Goal: Information Seeking & Learning: Learn about a topic

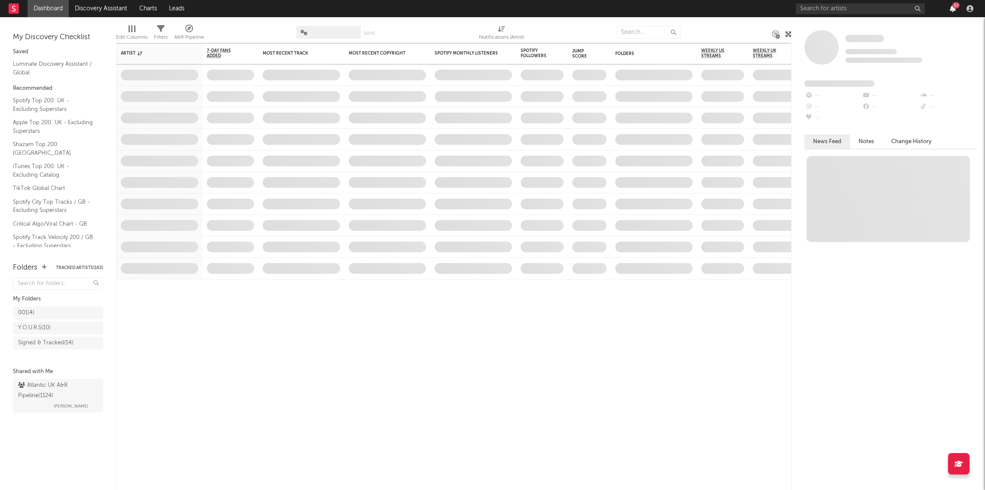
click at [951, 7] on icon "button" at bounding box center [953, 8] width 6 height 7
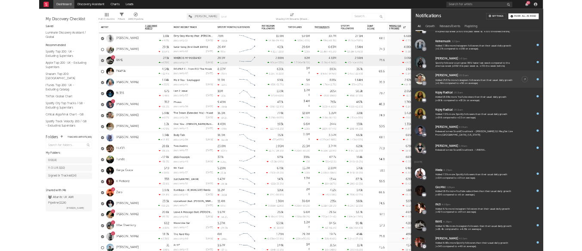
scroll to position [536, 0]
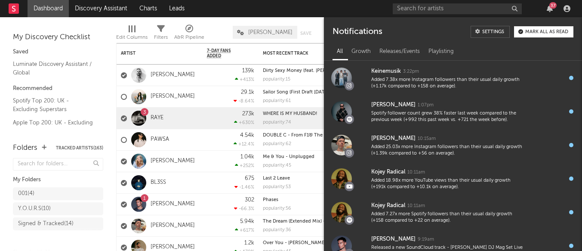
drag, startPoint x: 547, startPoint y: 10, endPoint x: 540, endPoint y: 6, distance: 8.5
click at [547, 10] on icon "button" at bounding box center [549, 8] width 6 height 7
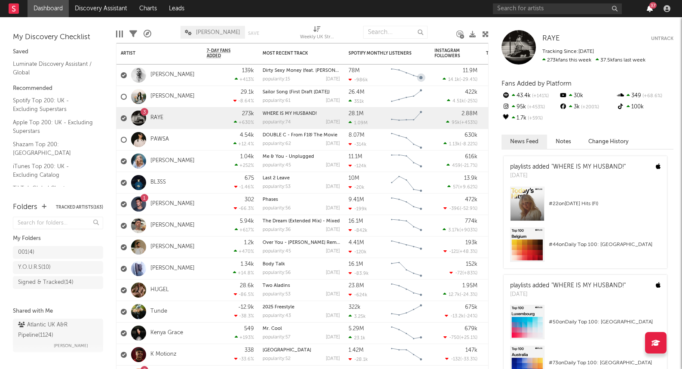
click at [652, 9] on icon "button" at bounding box center [650, 8] width 6 height 7
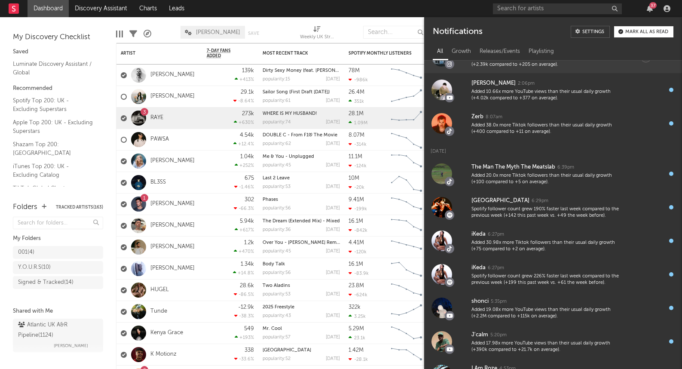
scroll to position [0, 0]
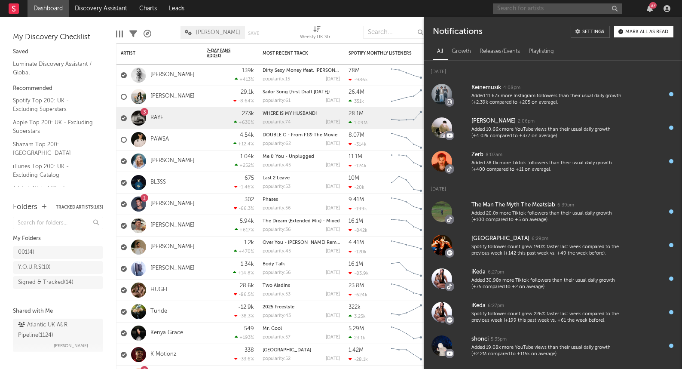
click at [541, 11] on input "text" at bounding box center [557, 8] width 129 height 11
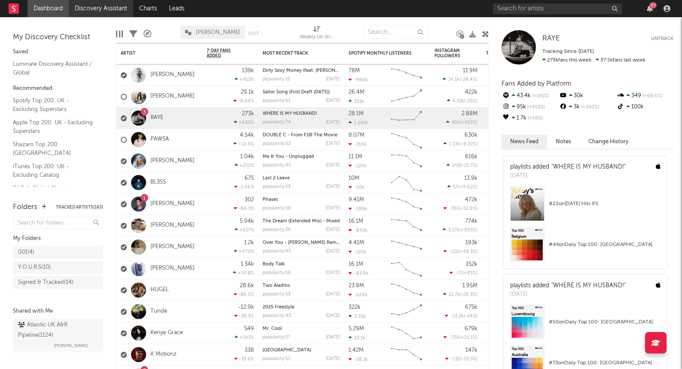
click at [92, 8] on link "Discovery Assistant" at bounding box center [101, 8] width 64 height 17
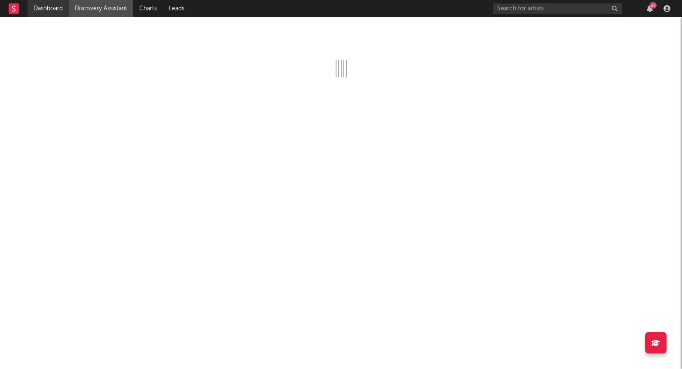
click at [45, 12] on link "Dashboard" at bounding box center [48, 8] width 41 height 17
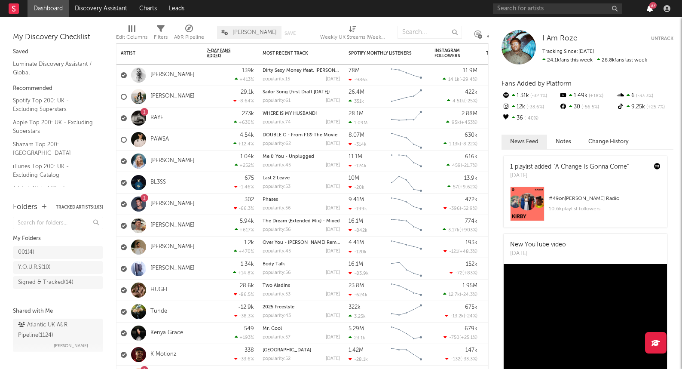
click at [648, 7] on icon "button" at bounding box center [650, 8] width 6 height 7
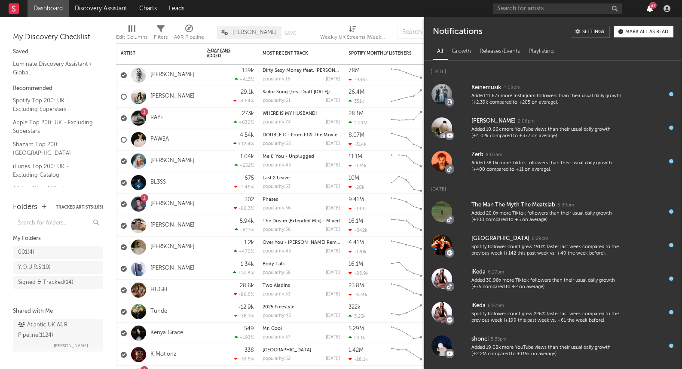
click at [648, 7] on icon "button" at bounding box center [650, 8] width 6 height 7
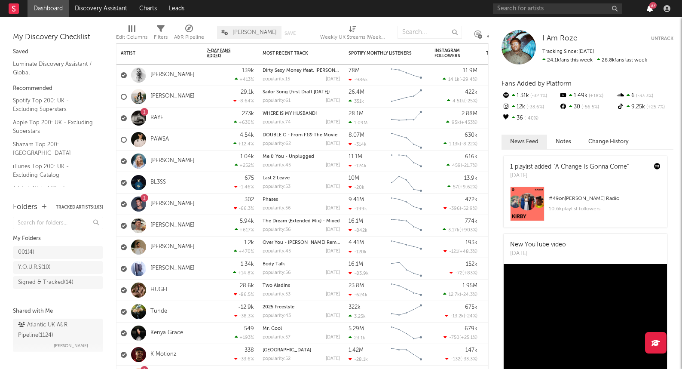
click at [648, 9] on icon "button" at bounding box center [650, 8] width 6 height 7
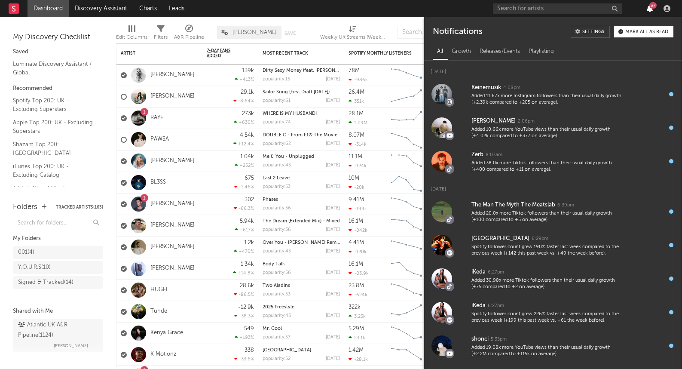
click at [648, 8] on icon "button" at bounding box center [650, 8] width 6 height 7
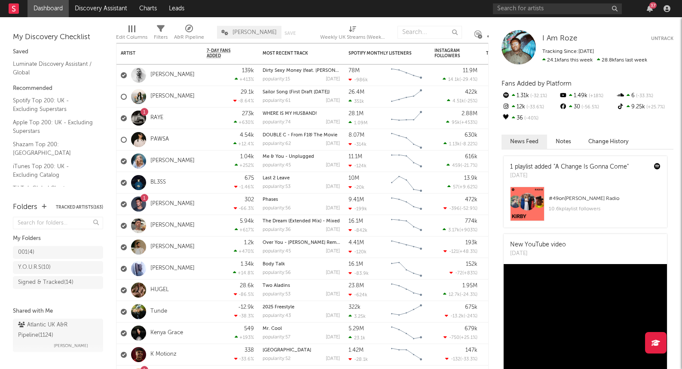
drag, startPoint x: 647, startPoint y: 15, endPoint x: 655, endPoint y: 5, distance: 12.2
click at [647, 14] on div "37" at bounding box center [583, 8] width 181 height 17
drag, startPoint x: 656, startPoint y: 5, endPoint x: 651, endPoint y: 6, distance: 4.9
click at [656, 5] on div "37" at bounding box center [653, 5] width 7 height 6
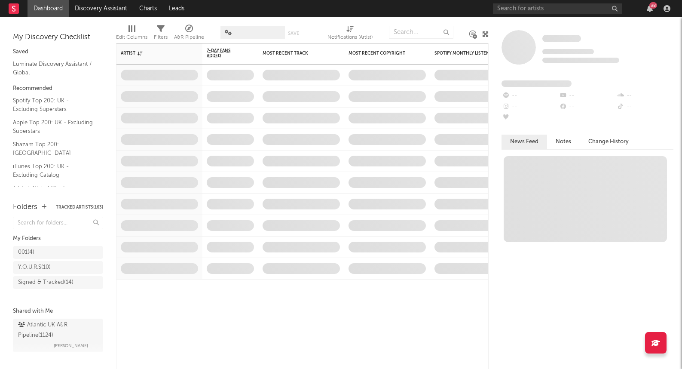
click at [657, 7] on div "38" at bounding box center [583, 8] width 181 height 17
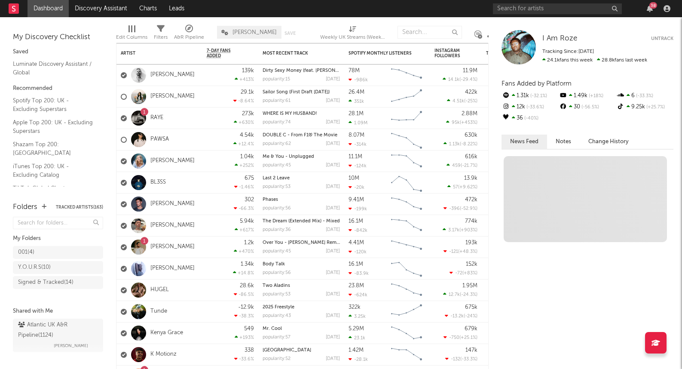
click at [655, 8] on div "38" at bounding box center [654, 5] width 8 height 6
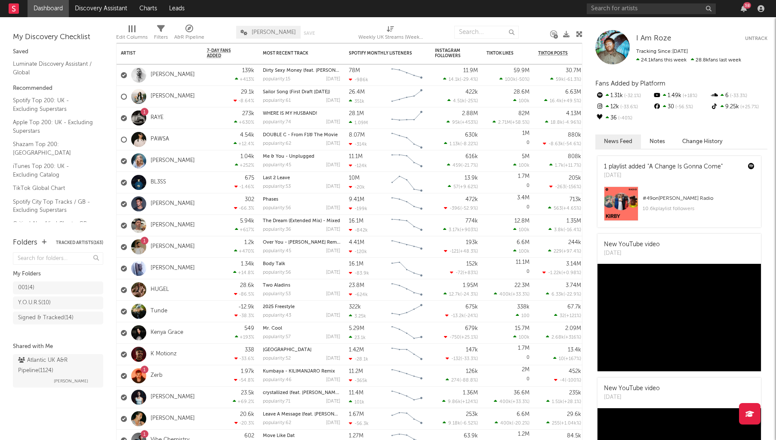
click at [318, 16] on nav "Dashboard Discovery Assistant Charts Leads 38" at bounding box center [388, 8] width 776 height 17
click at [107, 9] on link "Discovery Assistant" at bounding box center [101, 8] width 64 height 17
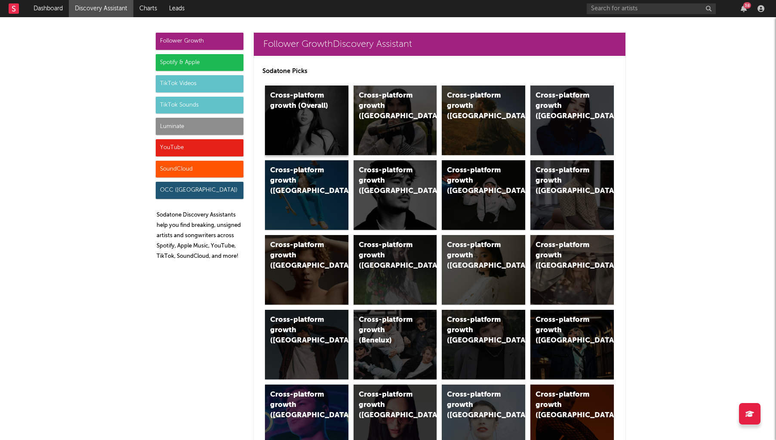
click at [298, 114] on div "Cross-platform growth (Overall)" at bounding box center [306, 121] width 83 height 70
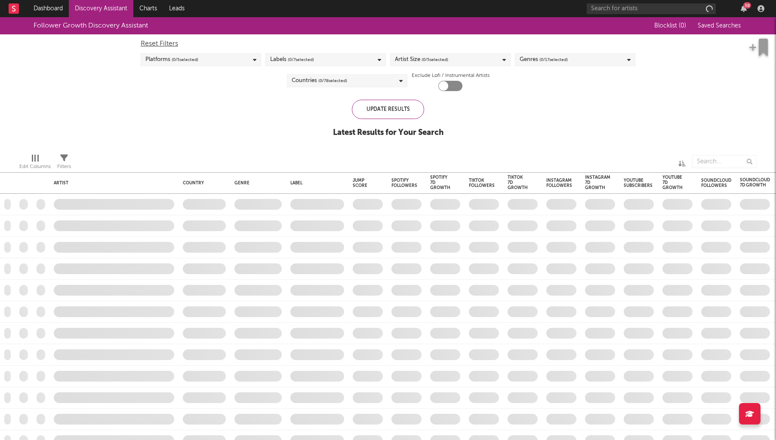
checkbox input "true"
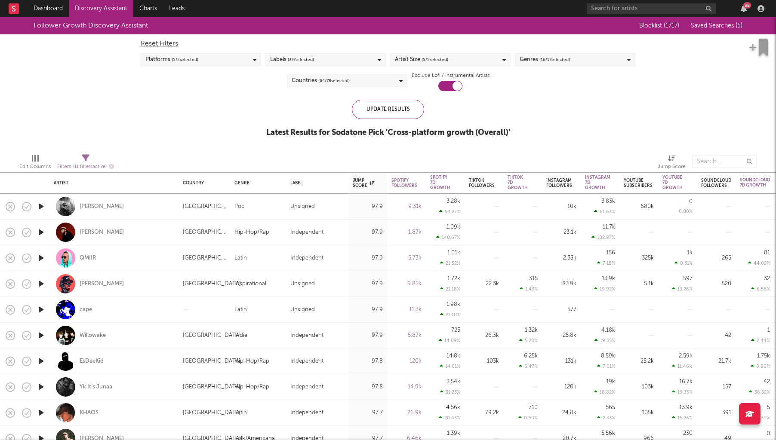
click at [682, 28] on span "Saved Searches ( 5 )" at bounding box center [716, 26] width 52 height 6
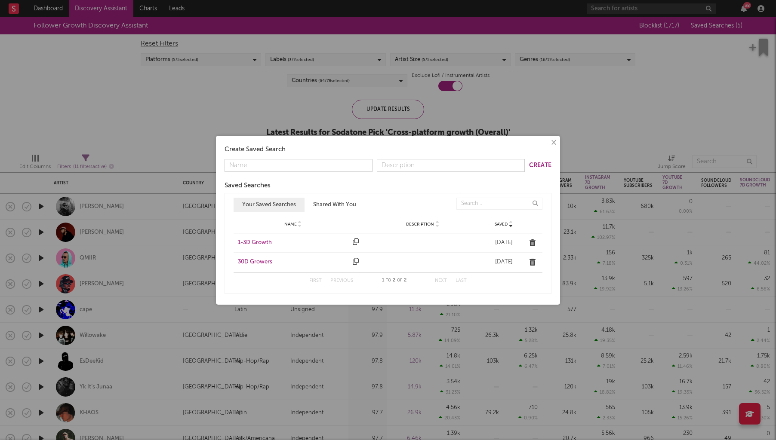
click at [557, 146] on button "×" at bounding box center [552, 142] width 9 height 9
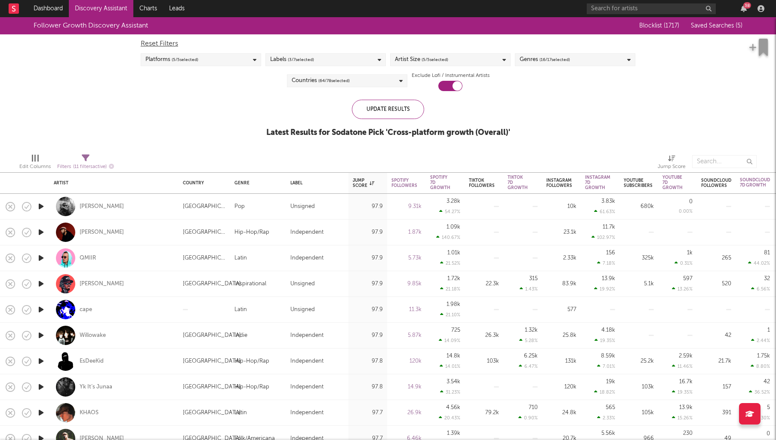
click at [33, 154] on div "Edit Columns" at bounding box center [34, 163] width 31 height 25
click at [34, 158] on div at bounding box center [35, 158] width 7 height 7
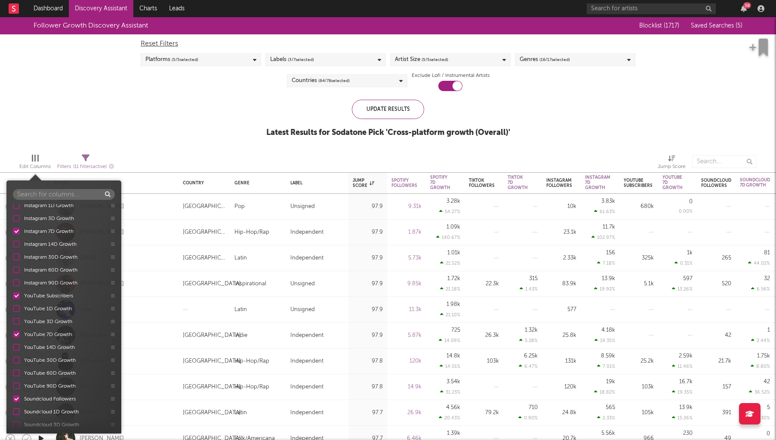
scroll to position [414, 0]
click at [19, 289] on div at bounding box center [16, 286] width 7 height 7
click at [13, 289] on input "Instagram 90D Growth" at bounding box center [13, 286] width 0 height 9
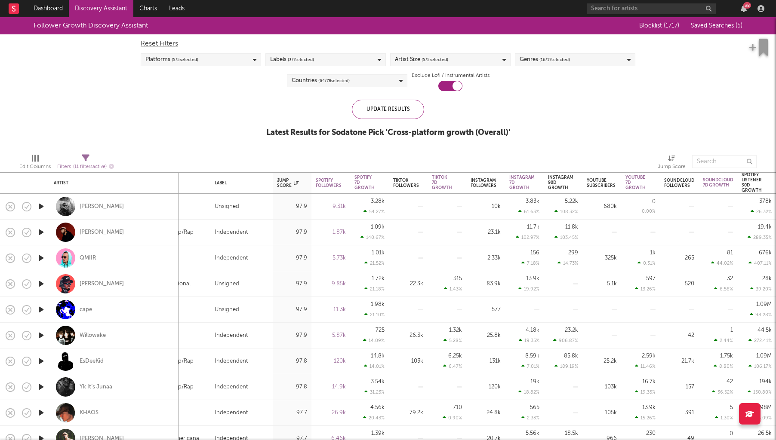
click at [554, 154] on div at bounding box center [521, 161] width 259 height 21
click at [555, 176] on div "Instagram 90D Growth" at bounding box center [560, 182] width 25 height 15
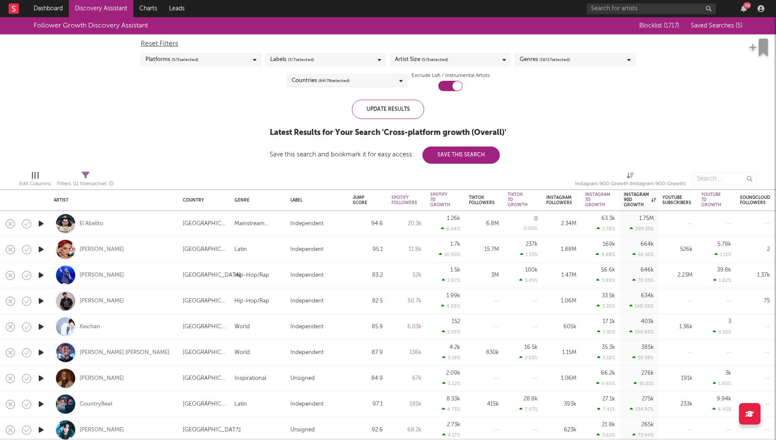
click at [378, 77] on div "Countries ( 64 / 78 selected)" at bounding box center [347, 80] width 120 height 13
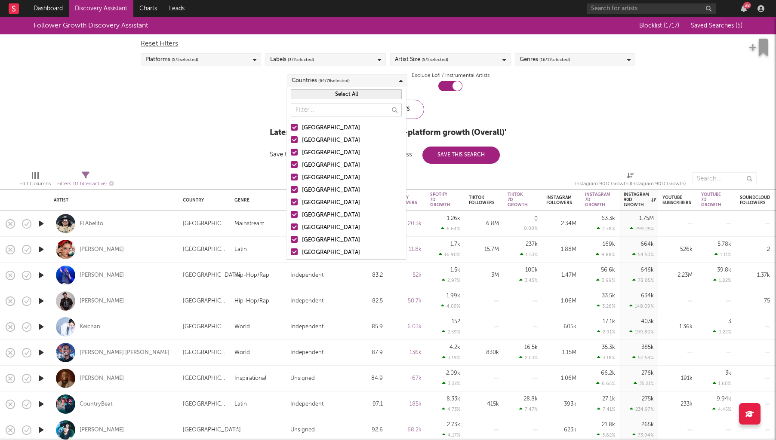
click at [380, 98] on button "Select All" at bounding box center [346, 94] width 111 height 10
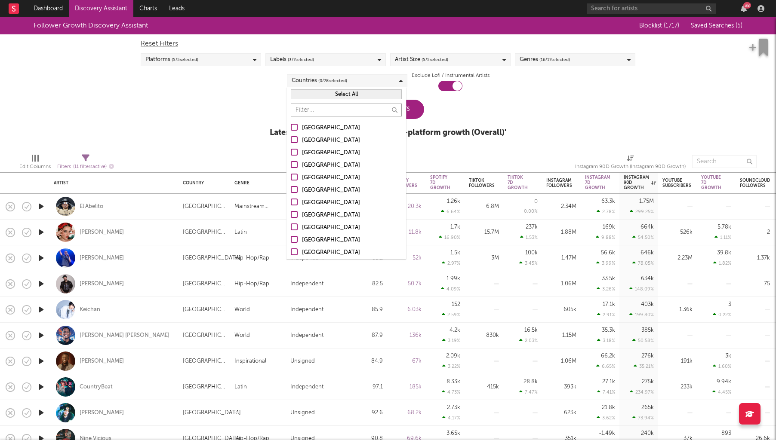
click at [367, 104] on input "text" at bounding box center [346, 110] width 111 height 13
click at [295, 167] on div at bounding box center [294, 164] width 7 height 7
click at [291, 167] on input "United Kingdom" at bounding box center [291, 165] width 0 height 10
click at [297, 179] on div at bounding box center [294, 177] width 7 height 7
click at [291, 179] on input "Germany" at bounding box center [291, 178] width 0 height 10
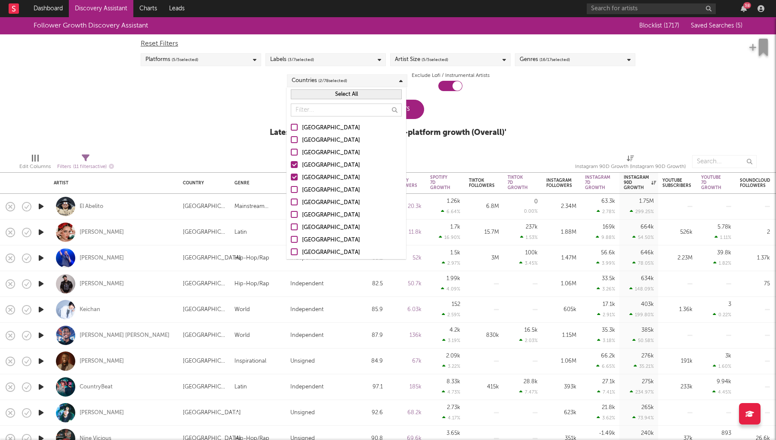
click at [296, 143] on div at bounding box center [294, 139] width 7 height 7
click at [291, 143] on input "Australia" at bounding box center [291, 140] width 0 height 10
click at [296, 192] on div at bounding box center [294, 189] width 7 height 7
click at [291, 192] on input "Belgium" at bounding box center [291, 190] width 0 height 10
click at [296, 199] on div at bounding box center [294, 202] width 7 height 7
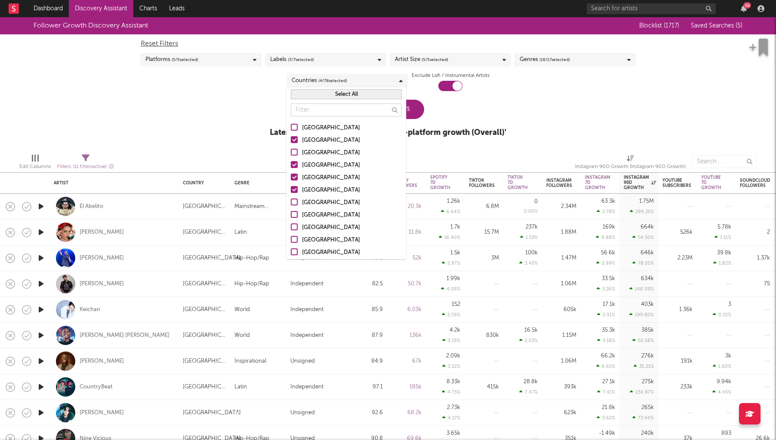
click at [291, 199] on input "[GEOGRAPHIC_DATA]" at bounding box center [291, 203] width 0 height 10
click at [296, 199] on div at bounding box center [294, 202] width 7 height 7
click at [291, 199] on input "[GEOGRAPHIC_DATA]" at bounding box center [291, 203] width 0 height 10
click at [296, 204] on div at bounding box center [294, 202] width 7 height 7
click at [291, 204] on input "[GEOGRAPHIC_DATA]" at bounding box center [291, 203] width 0 height 10
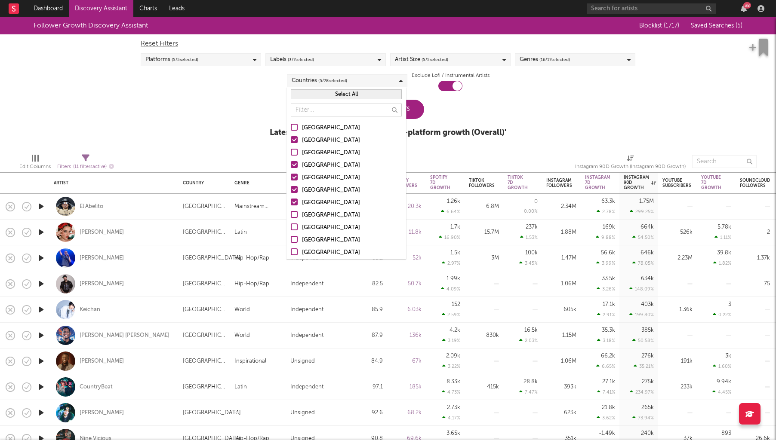
click at [295, 215] on div at bounding box center [294, 214] width 7 height 7
click at [291, 215] on input "Netherlands" at bounding box center [291, 215] width 0 height 10
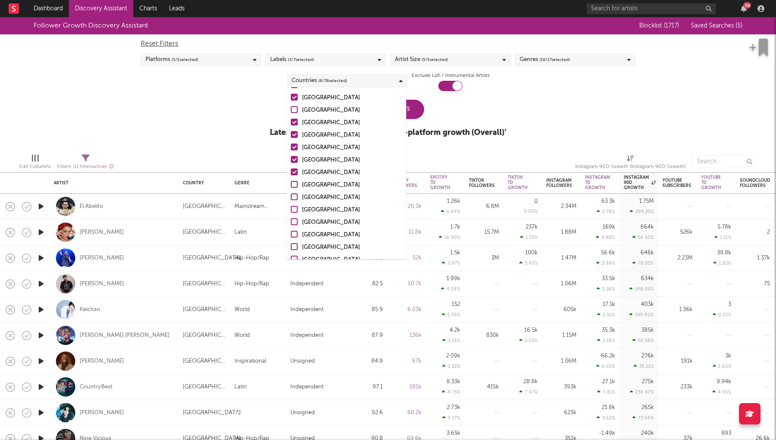
scroll to position [46, 0]
click at [296, 207] on div at bounding box center [294, 205] width 7 height 7
click at [291, 207] on input "Brazil" at bounding box center [291, 206] width 0 height 10
click at [309, 209] on div "Brazil" at bounding box center [352, 206] width 100 height 10
click at [291, 209] on input "Brazil" at bounding box center [291, 206] width 0 height 10
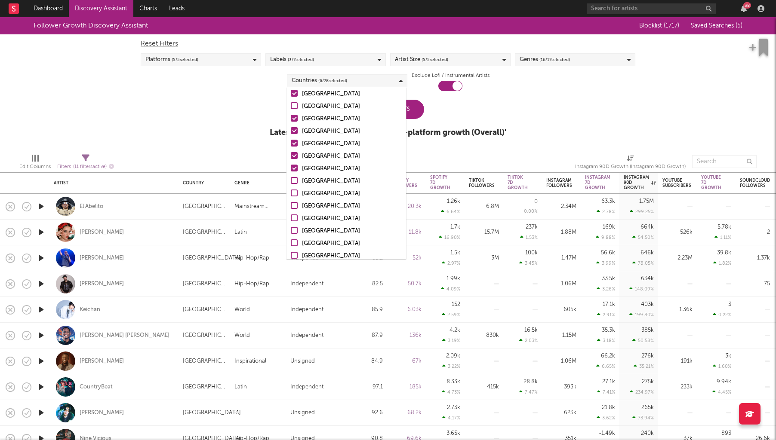
click at [309, 209] on div "Brazil" at bounding box center [352, 206] width 100 height 10
click at [291, 209] on input "Brazil" at bounding box center [291, 206] width 0 height 10
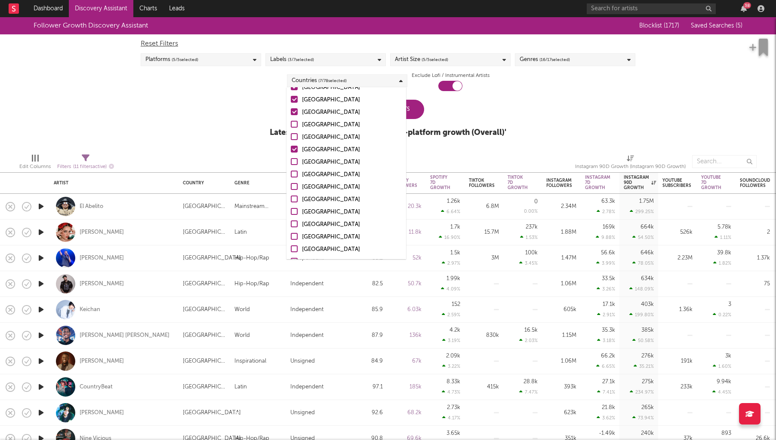
scroll to position [104, 0]
drag, startPoint x: 295, startPoint y: 212, endPoint x: 297, endPoint y: 206, distance: 5.6
click at [295, 212] on div at bounding box center [294, 210] width 7 height 7
click at [291, 212] on input "Spain" at bounding box center [291, 211] width 0 height 10
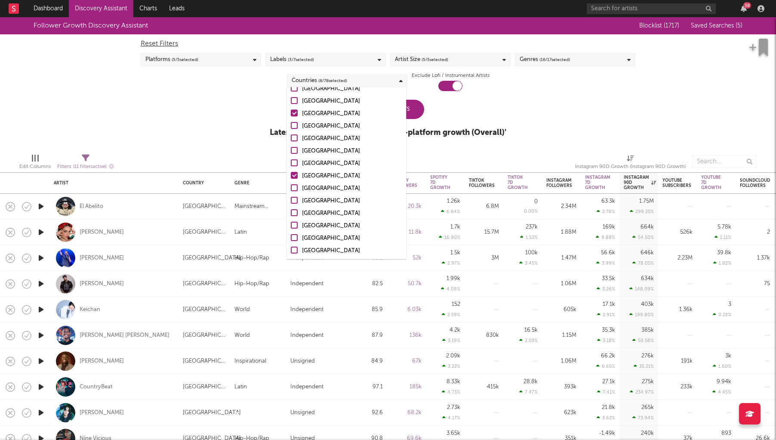
click at [304, 179] on div "Spain" at bounding box center [352, 176] width 100 height 10
click at [291, 179] on input "Spain" at bounding box center [291, 176] width 0 height 10
click at [323, 185] on div "Ireland" at bounding box center [352, 188] width 100 height 10
click at [291, 185] on input "Ireland" at bounding box center [291, 188] width 0 height 10
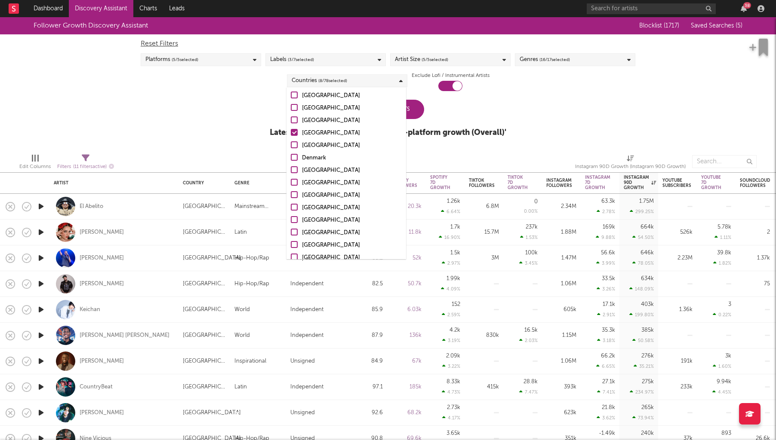
scroll to position [270, 0]
click at [325, 213] on div "South Africa" at bounding box center [352, 217] width 100 height 10
click at [291, 213] on input "South Africa" at bounding box center [291, 217] width 0 height 10
click at [316, 183] on div "Portugal" at bounding box center [352, 182] width 100 height 10
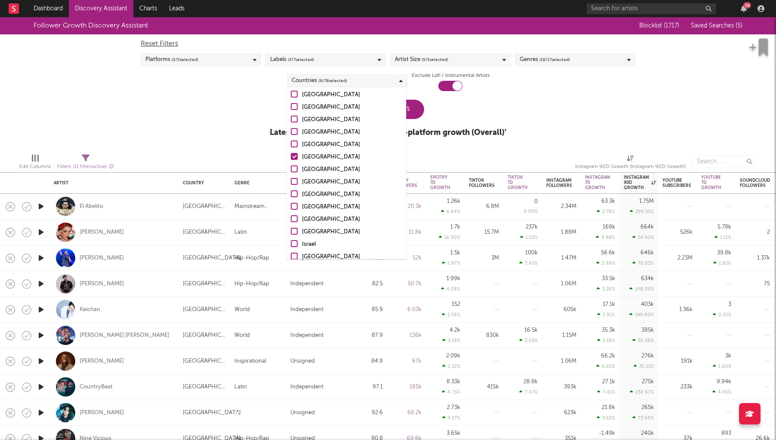
click at [291, 183] on input "Portugal" at bounding box center [291, 182] width 0 height 10
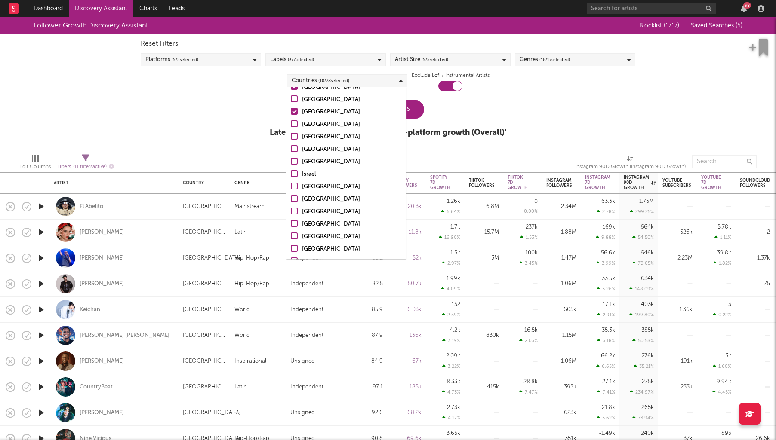
scroll to position [452, 0]
click at [312, 209] on div "Nigeria" at bounding box center [352, 212] width 100 height 10
click at [291, 209] on input "Nigeria" at bounding box center [291, 212] width 0 height 10
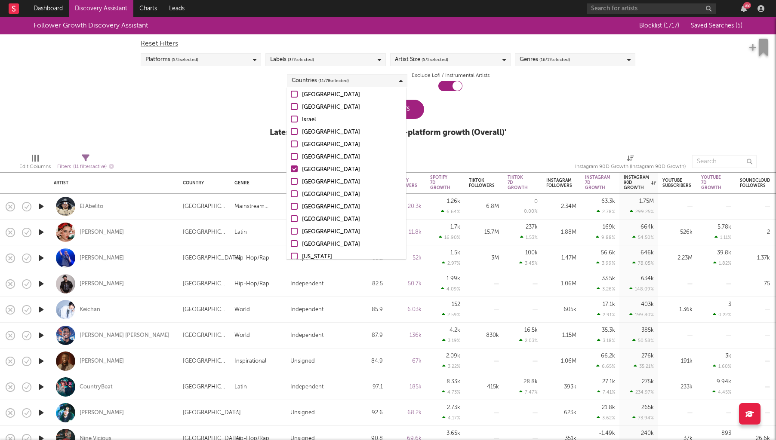
click at [318, 215] on div "Jamaica" at bounding box center [352, 220] width 100 height 10
click at [291, 215] on input "Jamaica" at bounding box center [291, 220] width 0 height 10
click at [334, 221] on div "Ghana" at bounding box center [352, 221] width 100 height 10
click at [291, 221] on input "Ghana" at bounding box center [291, 221] width 0 height 10
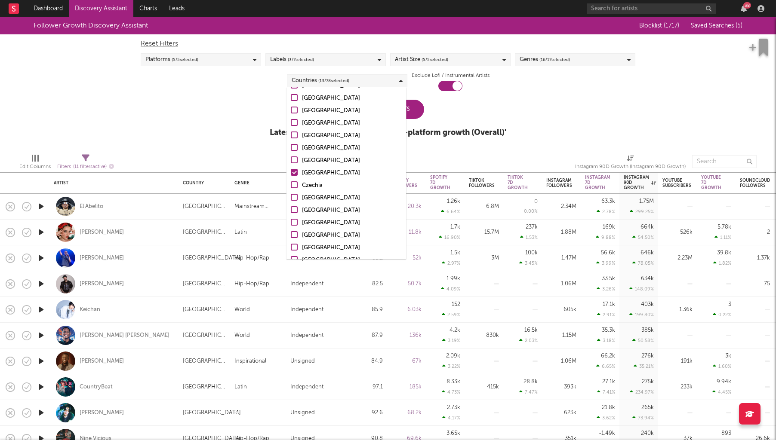
scroll to position [708, 0]
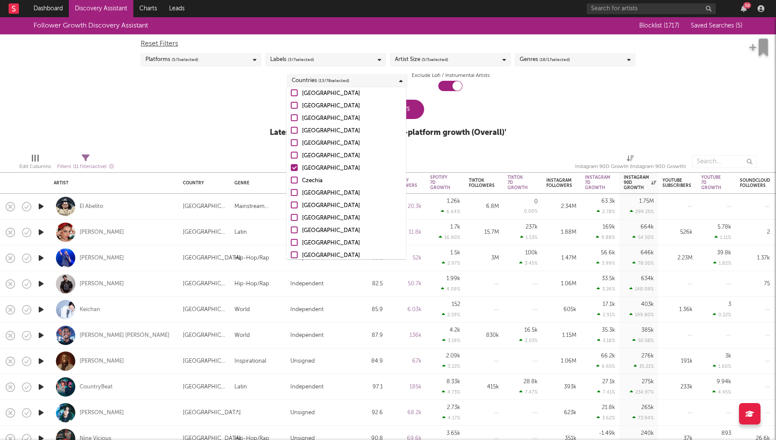
click at [333, 210] on div "Egypt" at bounding box center [352, 206] width 100 height 10
click at [291, 210] on input "Egypt" at bounding box center [291, 206] width 0 height 10
click at [333, 230] on div "United Arab Emirates" at bounding box center [352, 231] width 100 height 10
click at [291, 230] on input "United Arab Emirates" at bounding box center [291, 231] width 0 height 10
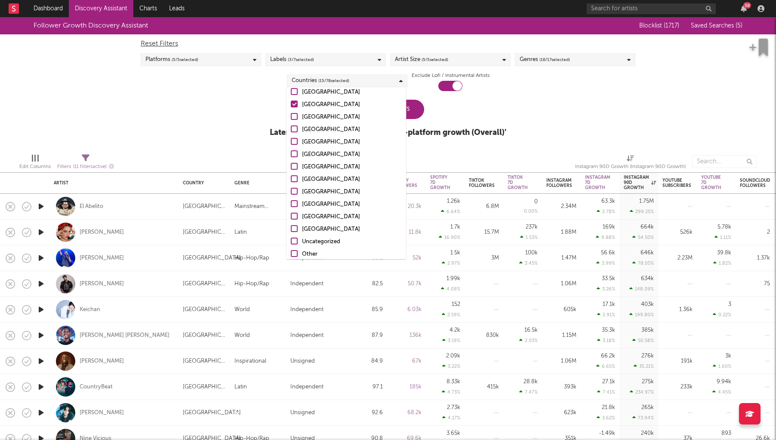
click at [324, 209] on div "Morocco" at bounding box center [352, 204] width 100 height 10
click at [291, 209] on input "Morocco" at bounding box center [291, 204] width 0 height 10
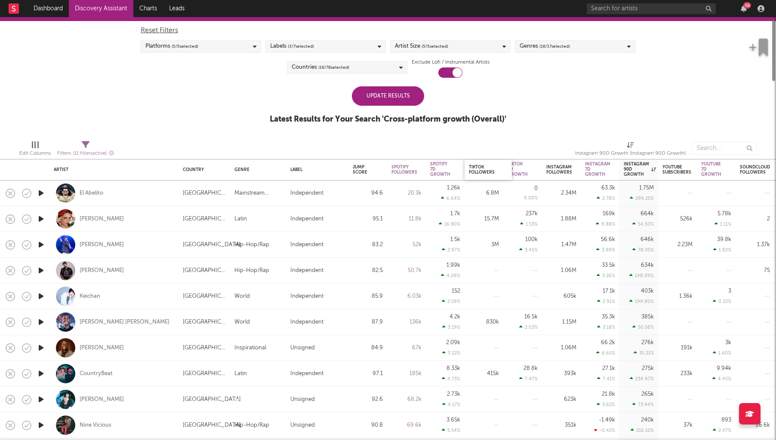
click at [464, 166] on div "Tiktok Followers" at bounding box center [487, 170] width 47 height 21
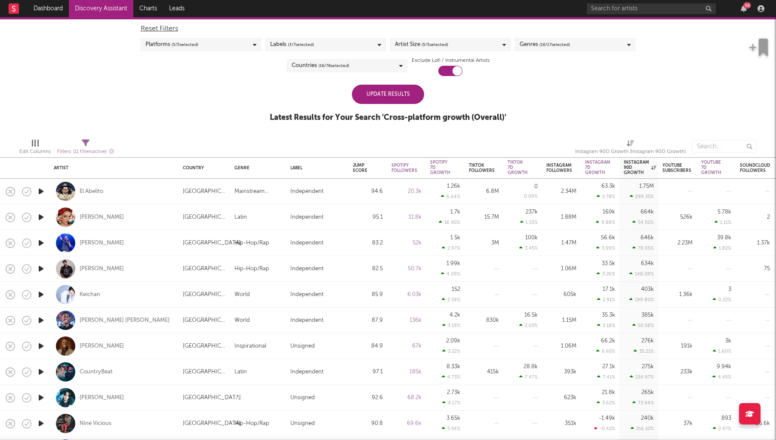
click at [487, 47] on div "Artist Size ( 5 / 5 selected)" at bounding box center [450, 44] width 120 height 13
click at [397, 141] on div at bounding box center [398, 141] width 7 height 7
click at [395, 141] on input "Enormous" at bounding box center [395, 142] width 0 height 10
click at [603, 88] on div "Follower Growth Discovery Assistant Blocklist ( 1717 ) Saved Searches ( 5 ) Res…" at bounding box center [388, 66] width 776 height 129
click at [576, 47] on div "Genres ( 16 / 17 selected)" at bounding box center [575, 44] width 120 height 13
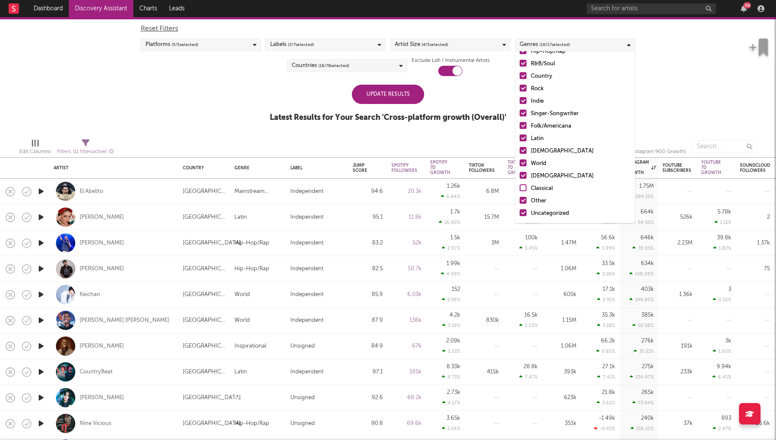
scroll to position [0, 0]
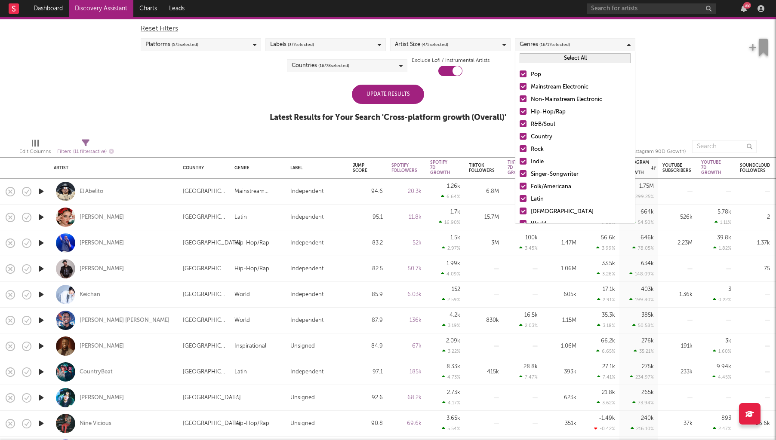
click at [665, 77] on div "Follower Growth Discovery Assistant Blocklist ( 1717 ) Saved Searches ( 5 ) Res…" at bounding box center [388, 66] width 776 height 129
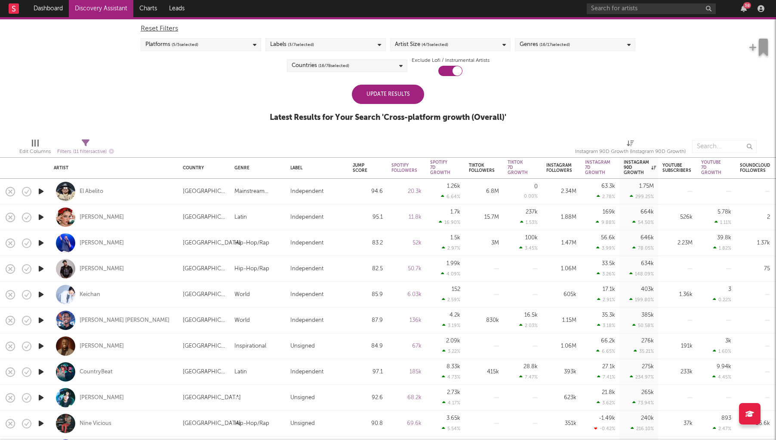
click at [317, 50] on div "Labels ( 3 / 7 selected)" at bounding box center [325, 44] width 120 height 13
click at [322, 46] on div "Labels ( 3 / 7 selected)" at bounding box center [325, 44] width 120 height 13
click at [182, 81] on div "Follower Growth Discovery Assistant Blocklist ( 1717 ) Saved Searches ( 5 ) Res…" at bounding box center [388, 66] width 776 height 129
click at [311, 42] on span "( 3 / 7 selected)" at bounding box center [301, 44] width 26 height 10
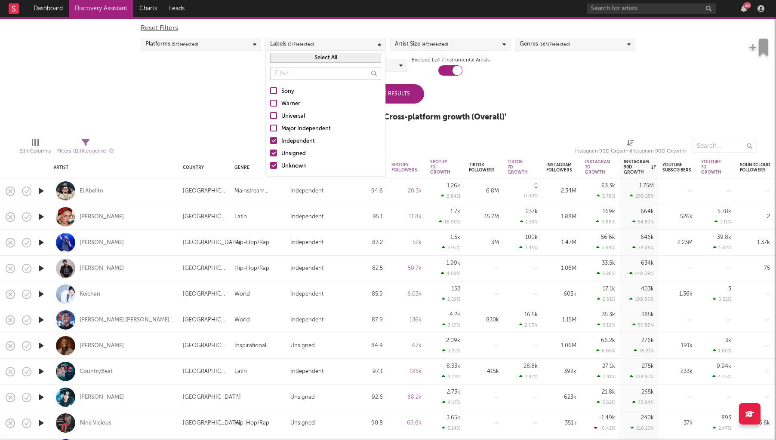
click at [331, 61] on button "Select All" at bounding box center [325, 58] width 111 height 10
click at [507, 83] on div "Follower Growth Discovery Assistant Blocklist ( 1717 ) Saved Searches ( 5 ) Res…" at bounding box center [388, 66] width 776 height 129
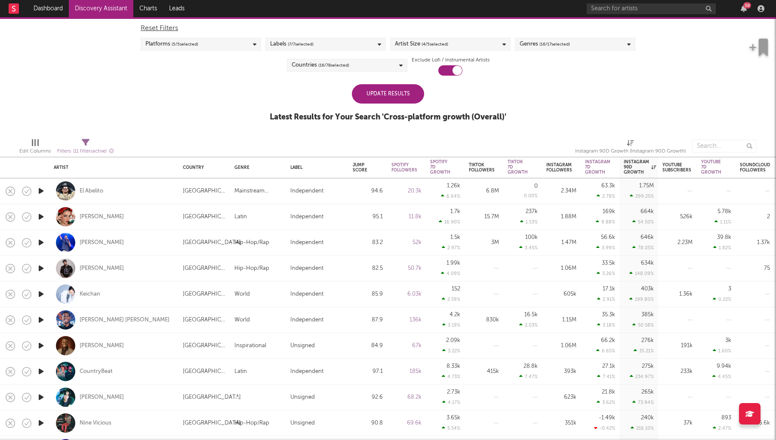
click at [374, 90] on div "Update Results" at bounding box center [388, 93] width 72 height 19
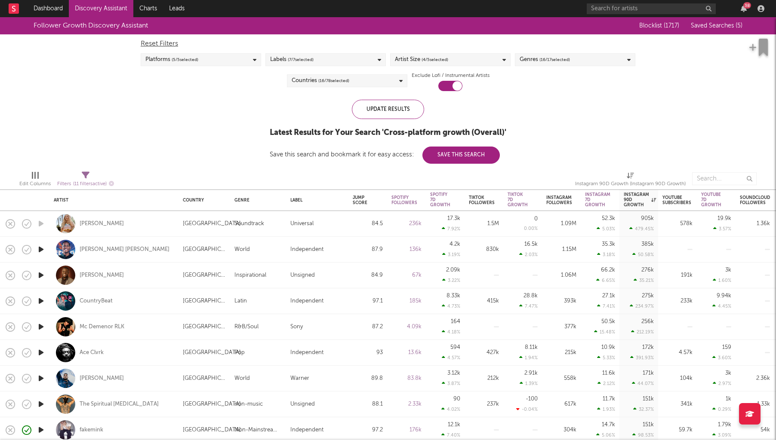
click at [37, 177] on div at bounding box center [37, 175] width 1 height 7
click at [171, 157] on div "Follower Growth Discovery Assistant Blocklist ( 1717 ) Saved Searches ( 5 ) Res…" at bounding box center [388, 90] width 776 height 147
click at [96, 179] on div "Filters ( 11 filters active)" at bounding box center [85, 184] width 57 height 11
select select "or"
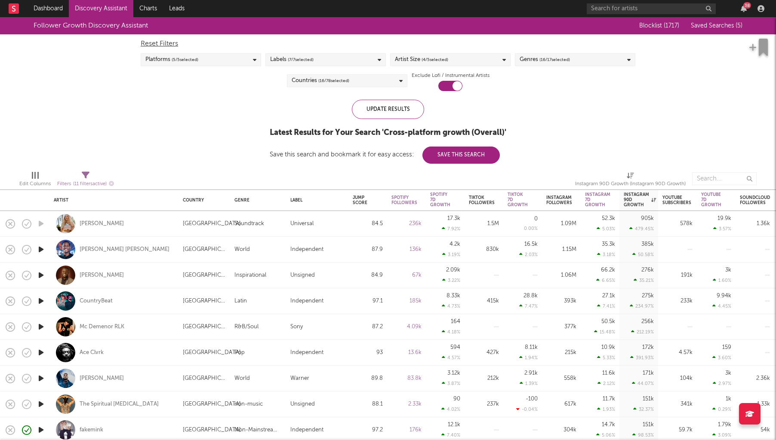
select select "between"
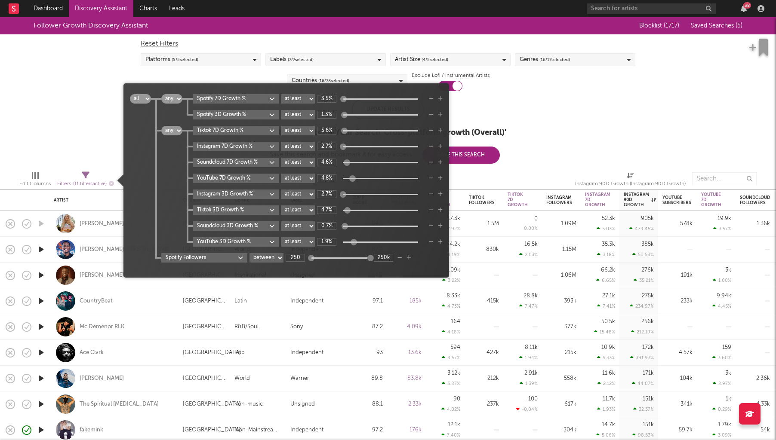
click at [429, 241] on icon "button" at bounding box center [431, 241] width 5 height 5
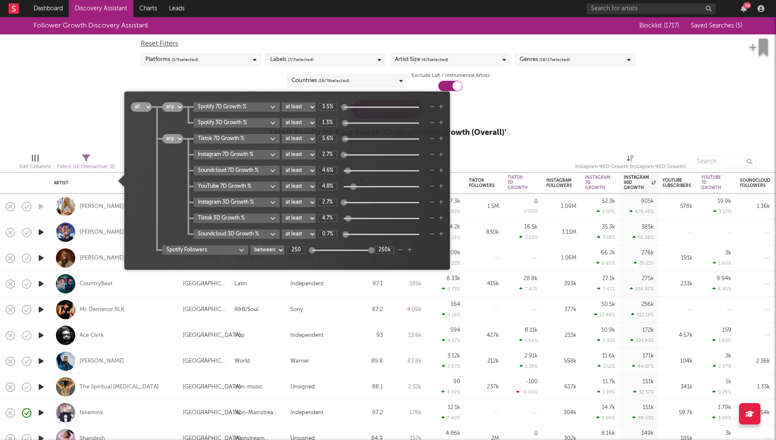
click at [431, 232] on icon "button" at bounding box center [431, 234] width 5 height 5
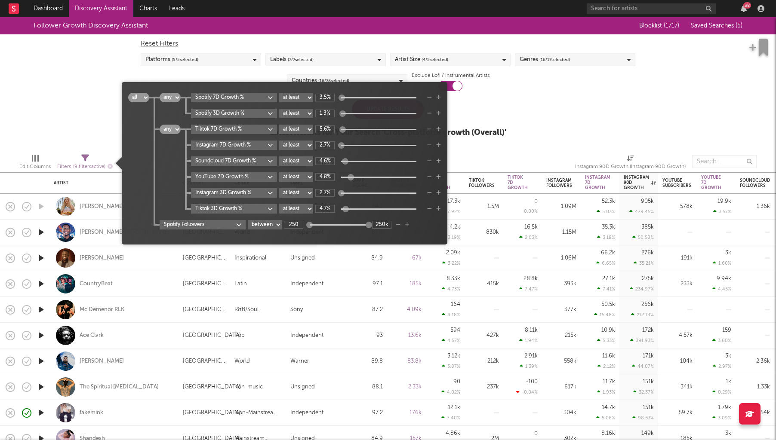
click at [433, 209] on div "Tiktok 3D Growth % at least at most between 4.7%" at bounding box center [316, 208] width 250 height 9
drag, startPoint x: 428, startPoint y: 192, endPoint x: 426, endPoint y: 196, distance: 5.4
click at [428, 192] on icon "button" at bounding box center [429, 192] width 5 height 5
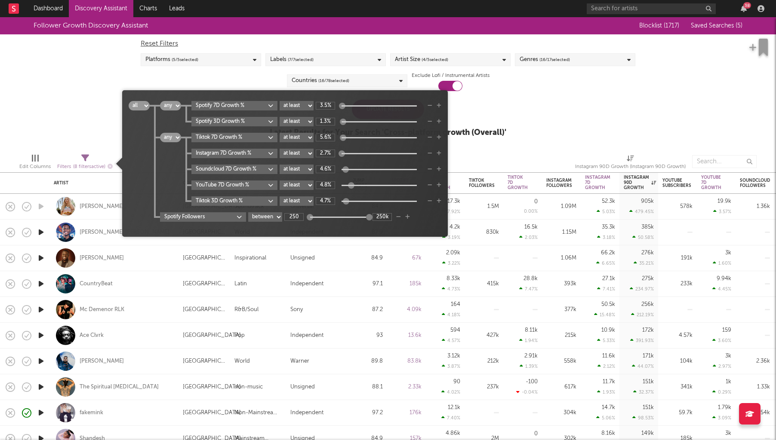
click at [430, 199] on icon "button" at bounding box center [429, 201] width 5 height 5
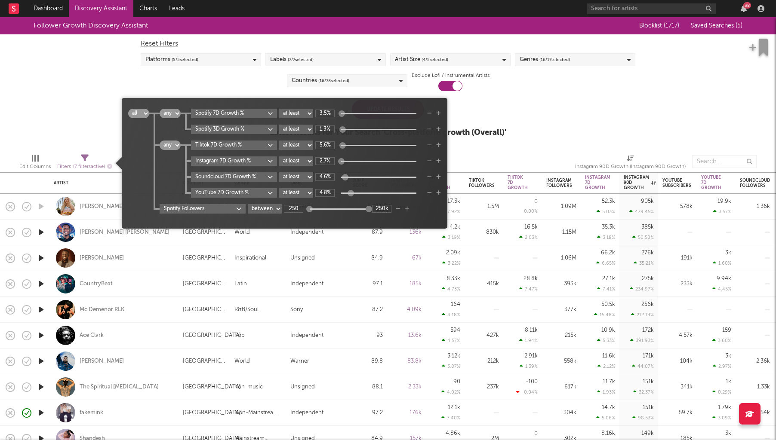
click at [431, 193] on icon "button" at bounding box center [429, 192] width 5 height 5
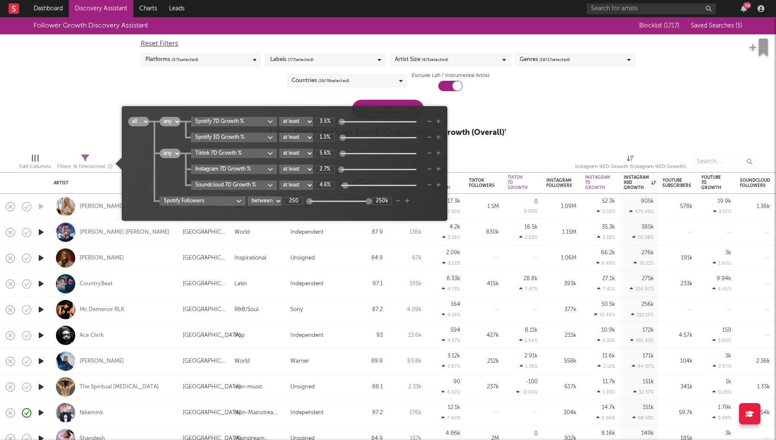
click at [427, 185] on icon "button" at bounding box center [429, 185] width 5 height 5
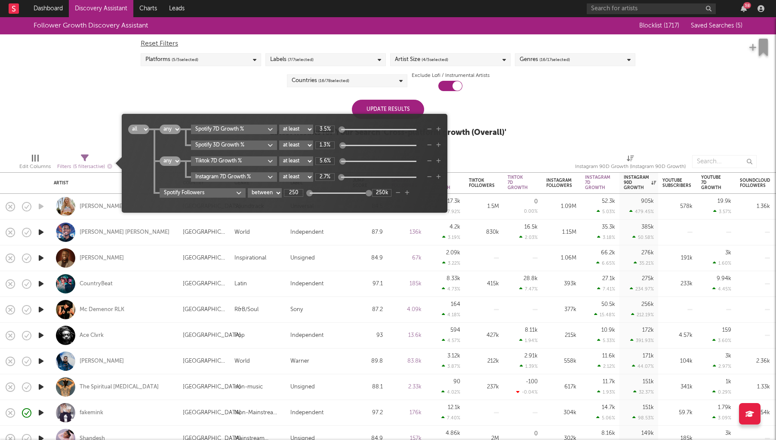
click at [399, 191] on icon "button" at bounding box center [398, 192] width 5 height 5
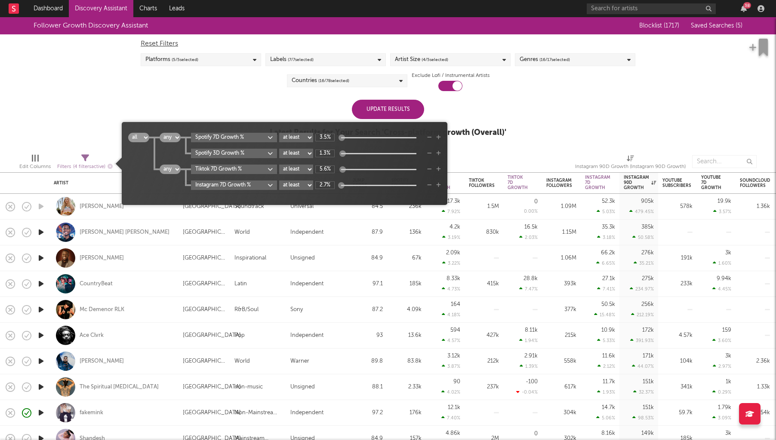
click at [430, 183] on icon "button" at bounding box center [429, 185] width 5 height 5
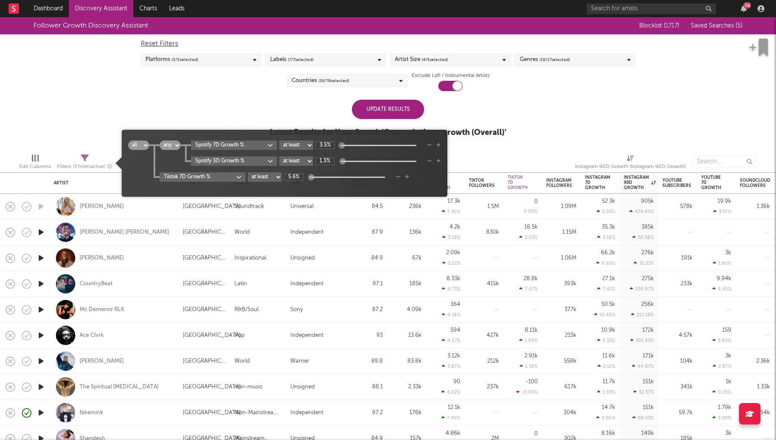
click at [431, 164] on div "Spotify 3D Growth % at least at most between 1.3%" at bounding box center [316, 160] width 250 height 9
drag, startPoint x: 429, startPoint y: 159, endPoint x: 429, endPoint y: 151, distance: 8.2
click at [429, 159] on icon "button" at bounding box center [429, 161] width 5 height 5
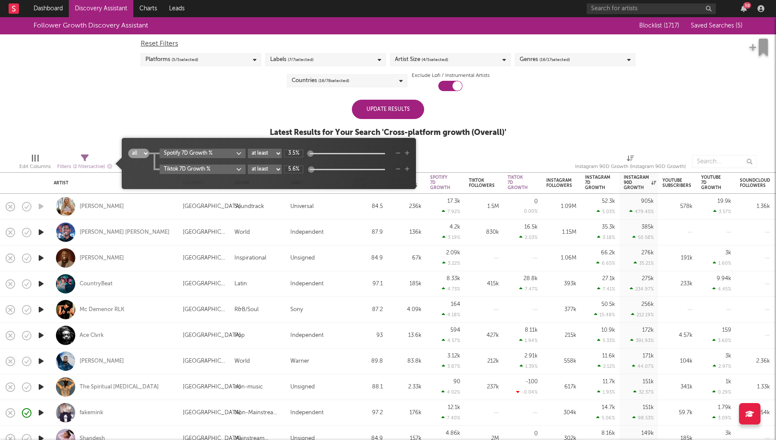
click at [399, 153] on icon "button" at bounding box center [398, 153] width 5 height 5
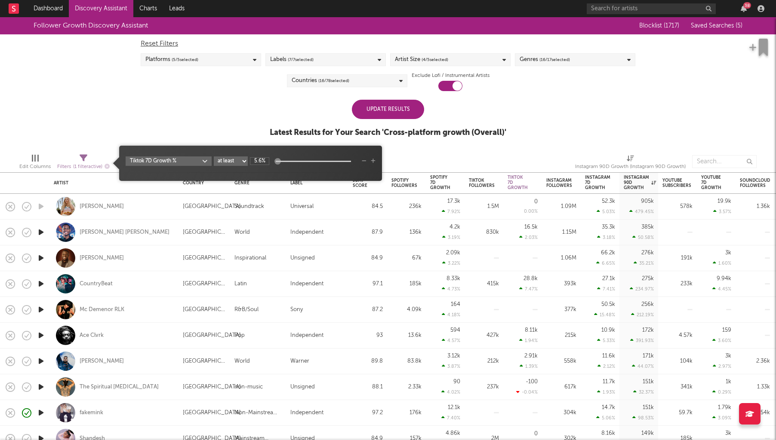
click at [364, 160] on icon "button" at bounding box center [364, 161] width 5 height 5
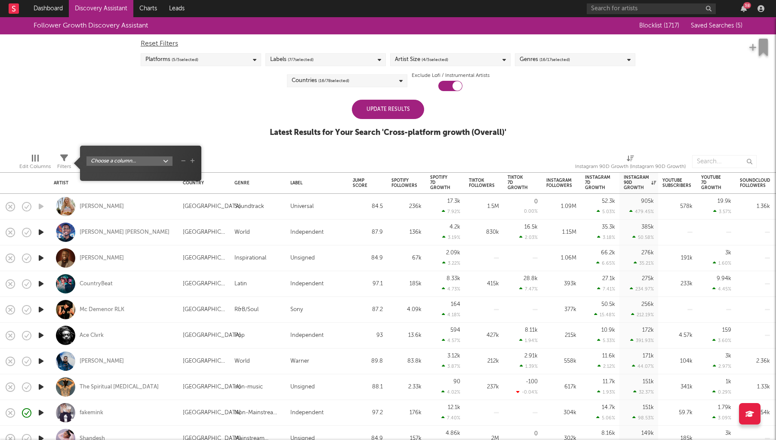
click at [125, 160] on body "Dashboard Discovery Assistant Charts Leads 38 Notifications Settings Mark all a…" at bounding box center [388, 220] width 776 height 440
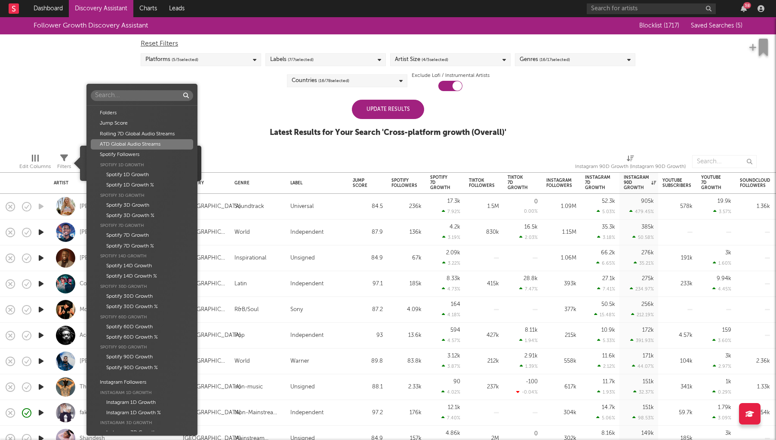
click at [234, 133] on div "Folders Jump Score Rolling 7D Global Audio Streams ATD Global Audio Streams Spo…" at bounding box center [388, 220] width 776 height 440
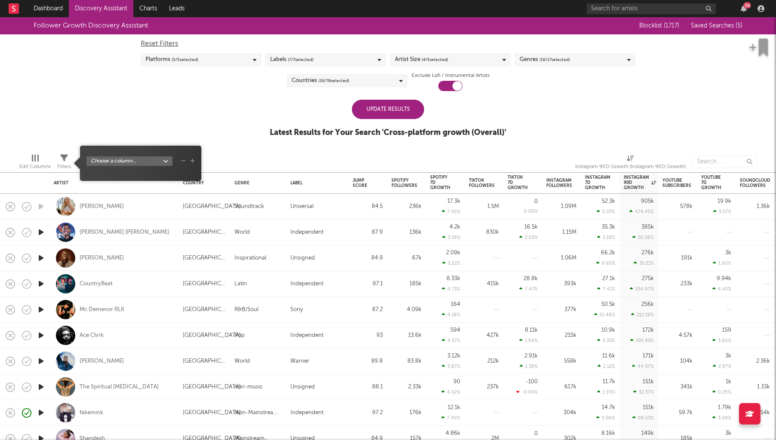
click at [252, 153] on div at bounding box center [196, 161] width 239 height 21
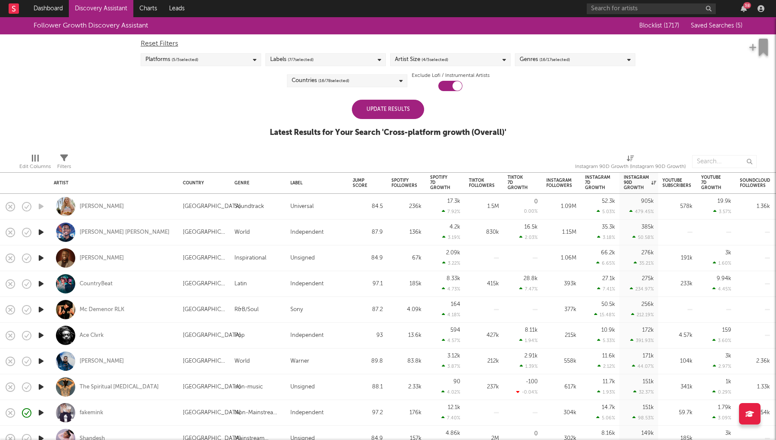
click at [395, 116] on div "Update Results" at bounding box center [388, 109] width 72 height 19
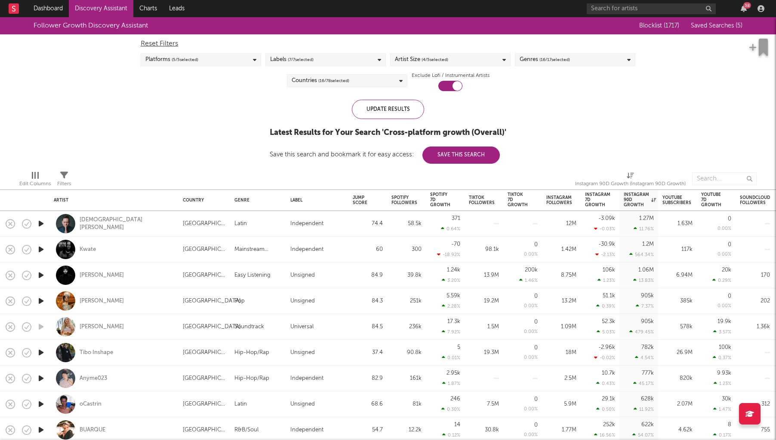
click at [455, 151] on button "Save This Search" at bounding box center [460, 155] width 77 height 17
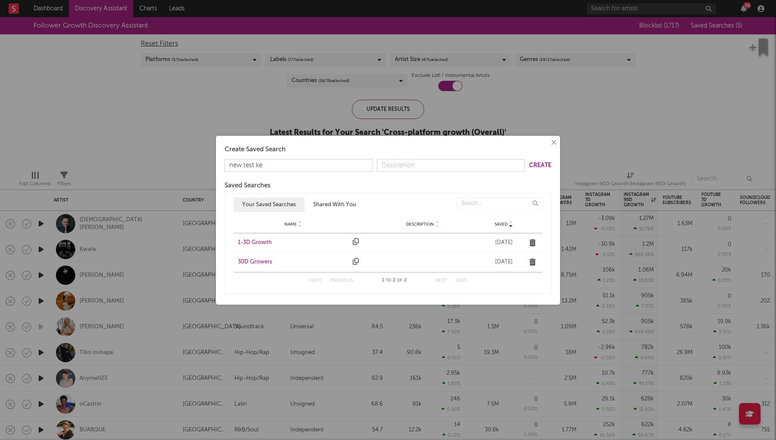
type input "new test kev"
click at [530, 167] on button "Create" at bounding box center [540, 166] width 22 height 6
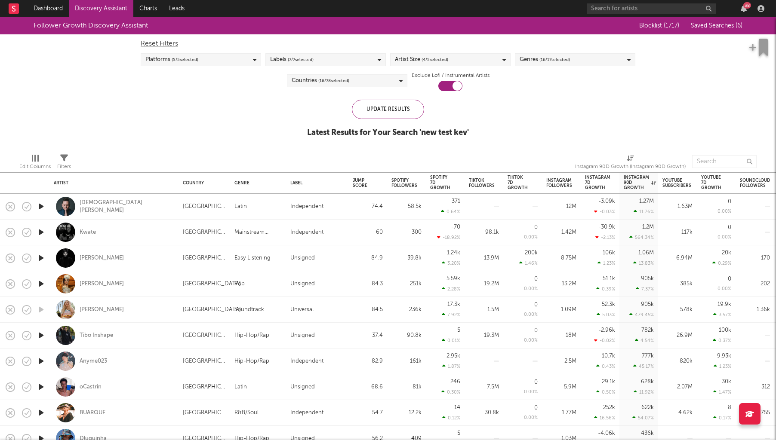
click at [33, 161] on div at bounding box center [35, 158] width 7 height 7
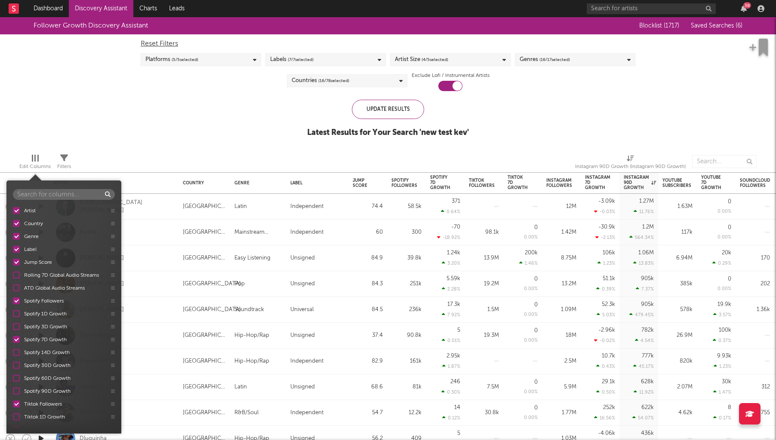
click at [14, 341] on div at bounding box center [16, 339] width 7 height 7
click at [13, 341] on input "Spotify 7D Growth" at bounding box center [13, 339] width 0 height 9
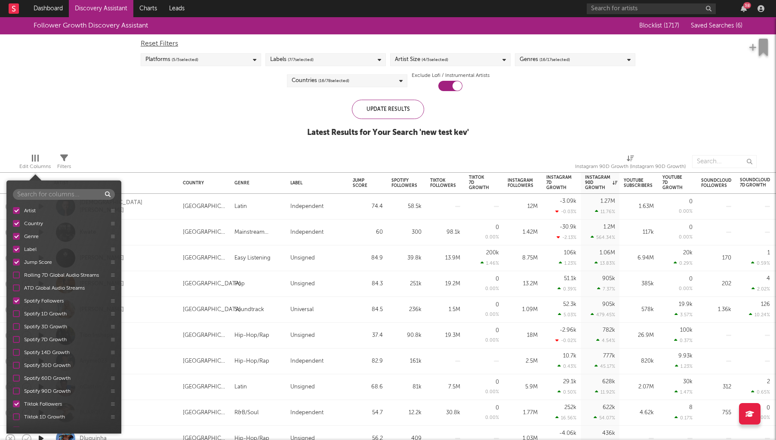
click at [15, 368] on div at bounding box center [16, 391] width 7 height 7
click at [13, 368] on input "Spotify 90D Growth" at bounding box center [13, 391] width 0 height 9
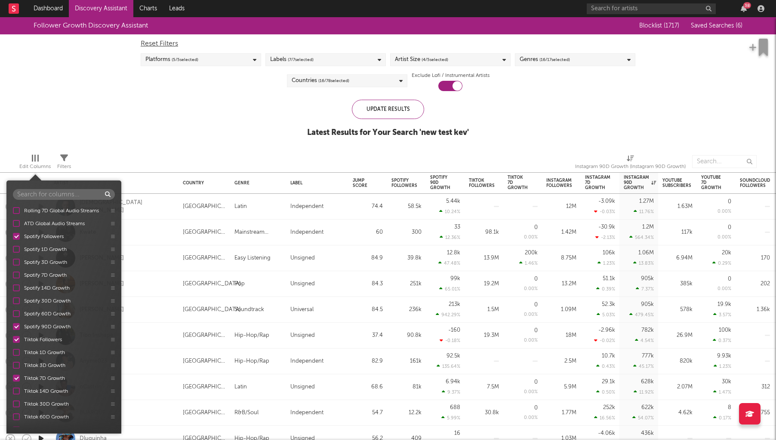
scroll to position [75, 0]
click at [17, 368] on div at bounding box center [16, 368] width 7 height 7
click at [13, 368] on input "Tiktok 7D Growth" at bounding box center [13, 368] width 0 height 9
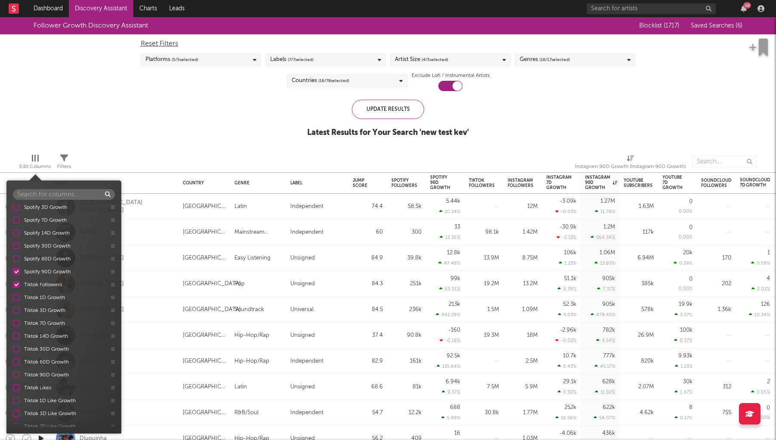
scroll to position [120, 0]
click at [17, 368] on div at bounding box center [16, 374] width 7 height 7
click at [13, 368] on input "Tiktok 90D Growth" at bounding box center [13, 374] width 0 height 9
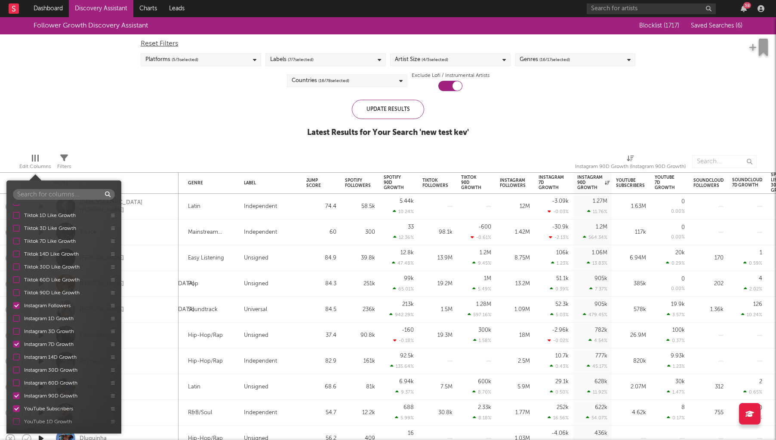
scroll to position [307, 0]
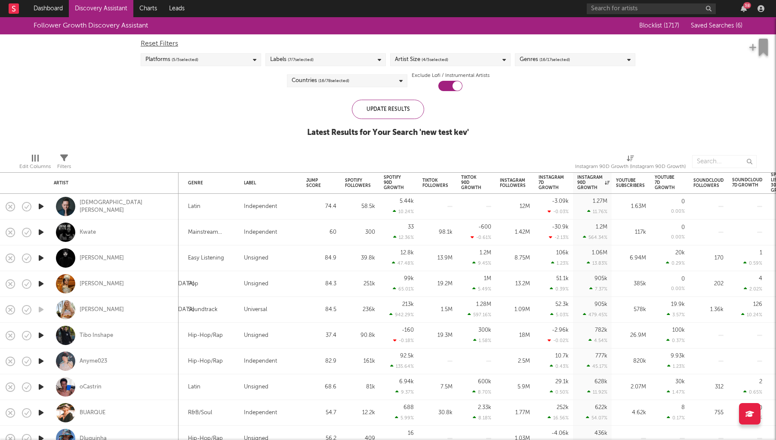
click at [40, 160] on span "Edit Columns" at bounding box center [34, 163] width 31 height 17
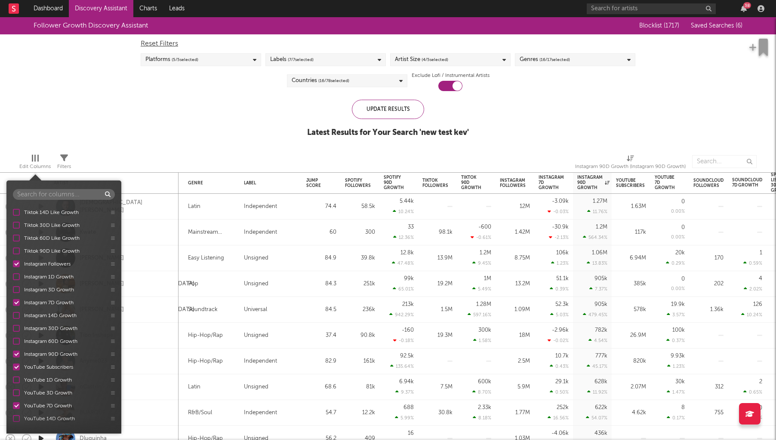
scroll to position [347, 0]
click at [19, 303] on div at bounding box center [16, 302] width 7 height 7
click at [13, 303] on input "Instagram 7D Growth" at bounding box center [13, 302] width 0 height 9
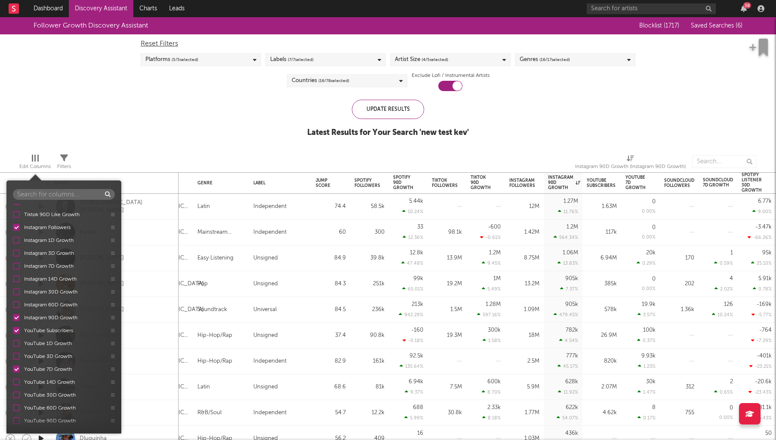
scroll to position [410, 0]
click at [17, 303] on div at bounding box center [16, 304] width 7 height 7
click at [13, 303] on input "YouTube Subscribers" at bounding box center [13, 304] width 0 height 9
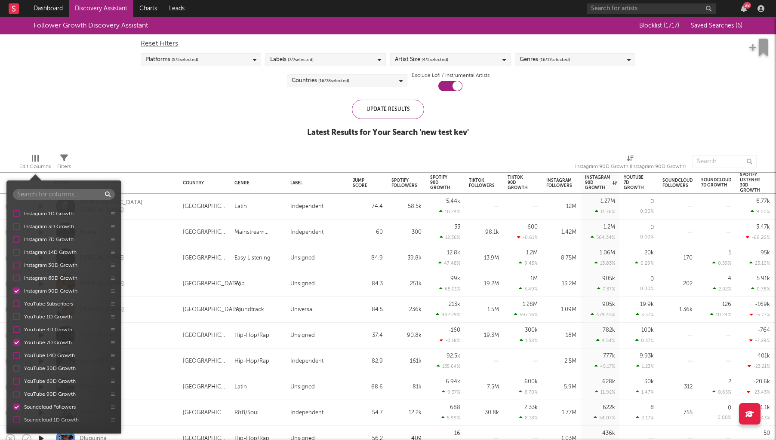
scroll to position [467, 0]
click at [18, 284] on div at bounding box center [16, 285] width 7 height 7
click at [13, 284] on input "YouTube 7D Growth" at bounding box center [13, 285] width 0 height 9
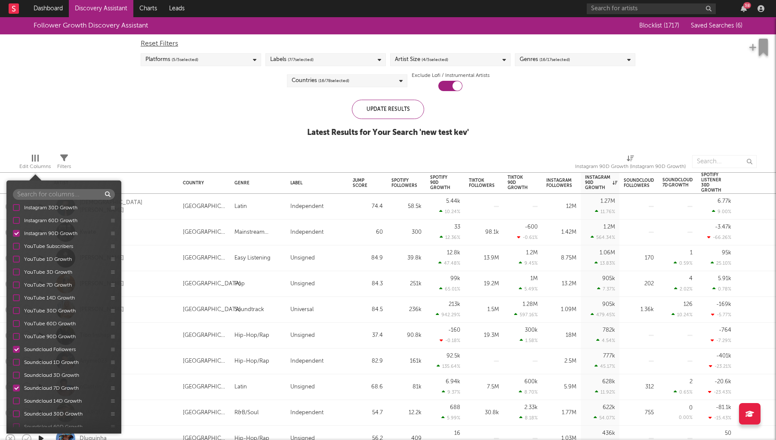
click at [16, 337] on div at bounding box center [16, 336] width 7 height 7
click at [13, 337] on input "YouTube 90D Growth" at bounding box center [13, 336] width 0 height 9
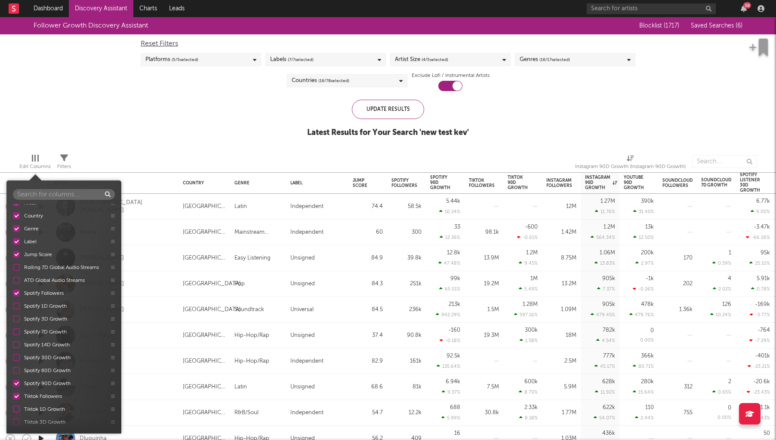
scroll to position [0, 0]
click at [38, 162] on div "Edit Columns" at bounding box center [34, 167] width 31 height 10
click at [19, 343] on div at bounding box center [16, 339] width 7 height 7
click at [13, 343] on input "Spotify 7D Growth" at bounding box center [13, 339] width 0 height 9
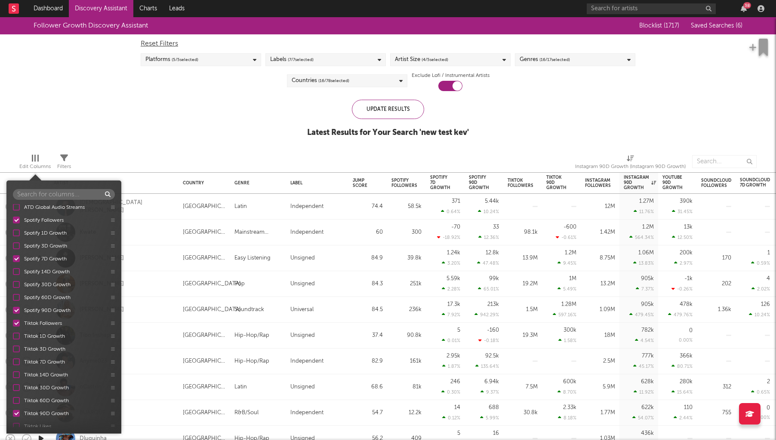
scroll to position [86, 0]
click at [17, 357] on div at bounding box center [16, 357] width 7 height 7
click at [13, 357] on input "Tiktok 7D Growth" at bounding box center [13, 357] width 0 height 9
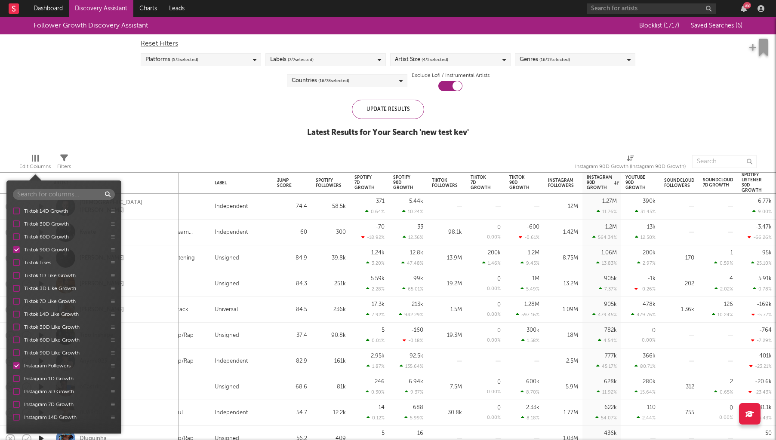
scroll to position [271, 0]
click at [17, 368] on div at bounding box center [16, 378] width 7 height 7
click at [13, 368] on input "Instagram 7D Growth" at bounding box center [13, 378] width 0 height 9
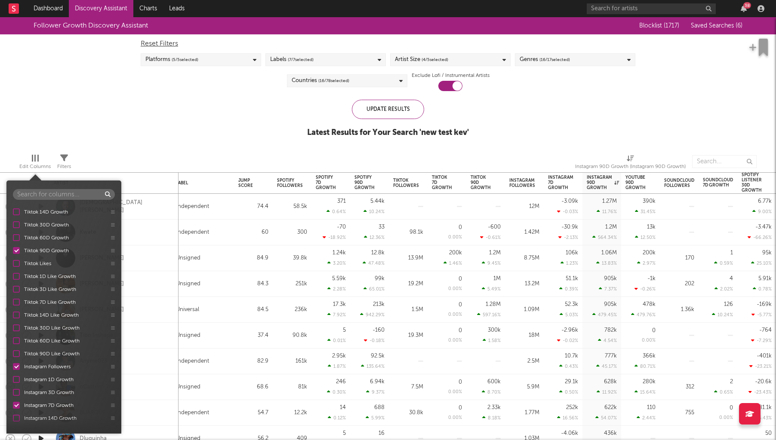
scroll to position [242, 0]
click at [17, 276] on div at bounding box center [16, 277] width 7 height 7
click at [13, 276] on input "Tiktok 1D Like Growth" at bounding box center [13, 277] width 0 height 9
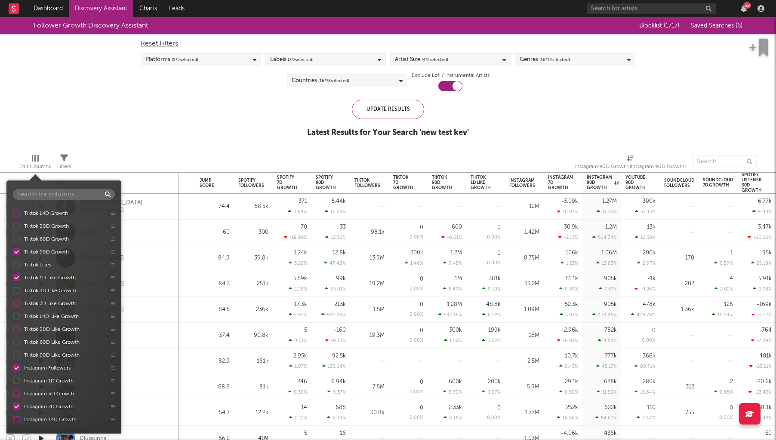
click at [17, 276] on div at bounding box center [16, 277] width 7 height 7
click at [13, 276] on input "Tiktok 1D Like Growth" at bounding box center [13, 277] width 0 height 9
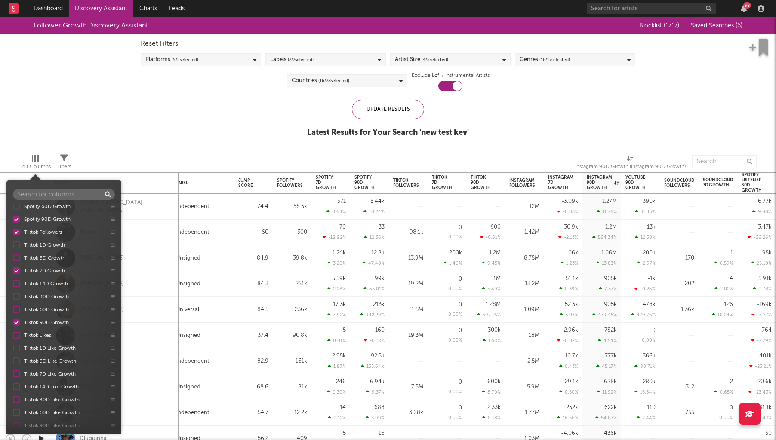
scroll to position [182, 0]
click at [17, 337] on div at bounding box center [16, 338] width 7 height 7
click at [13, 337] on input "Tiktok 1D Like Growth" at bounding box center [13, 338] width 0 height 9
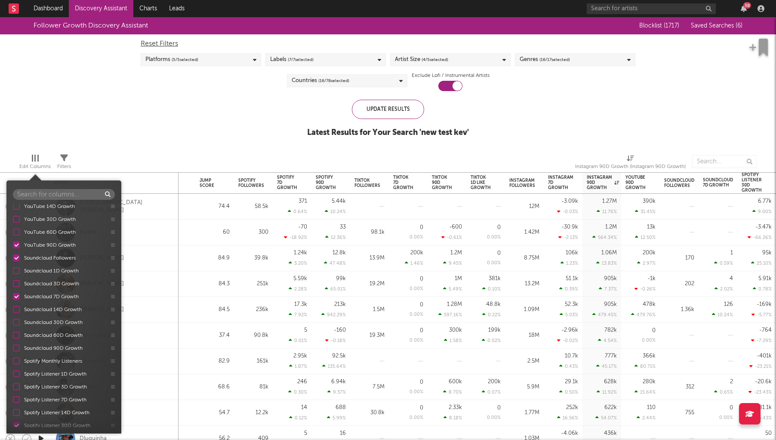
scroll to position [594, 0]
click at [15, 313] on div "Artist Country Genre Label Jump Score Rolling 7D Global Audio Streams ATD Globa…" at bounding box center [63, 315] width 115 height 223
click at [15, 316] on div at bounding box center [16, 313] width 7 height 7
click at [13, 316] on input "Soundcloud 90D Growth" at bounding box center [13, 313] width 0 height 9
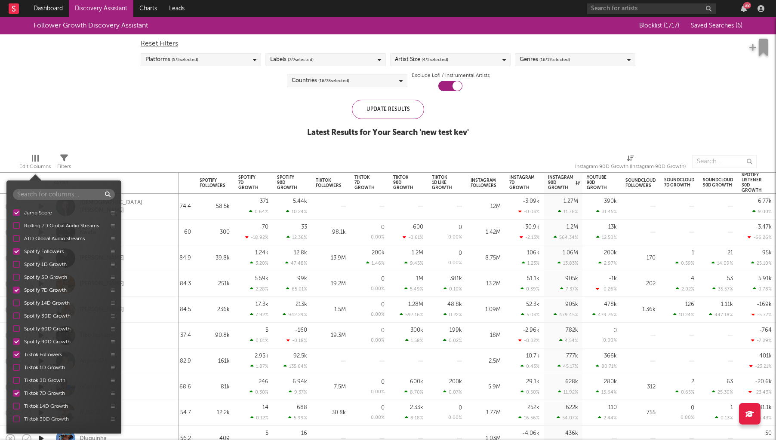
scroll to position [0, 0]
click at [258, 132] on div "Follower Growth Discovery Assistant Blocklist ( 1717 ) Saved Searches ( 6 ) Res…" at bounding box center [388, 81] width 776 height 129
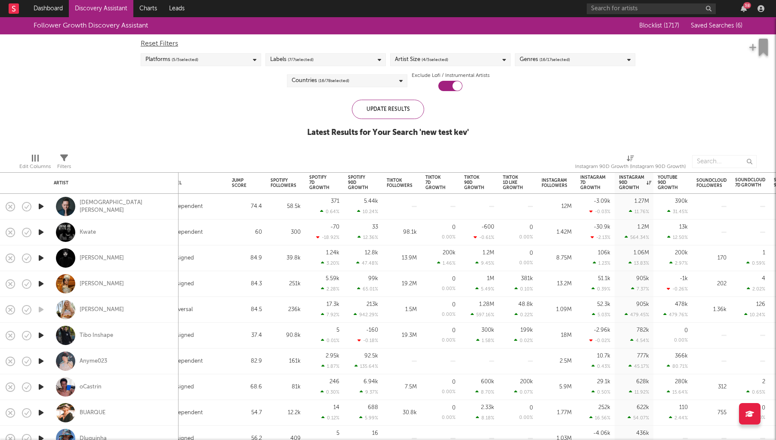
click at [66, 156] on icon at bounding box center [64, 158] width 8 height 8
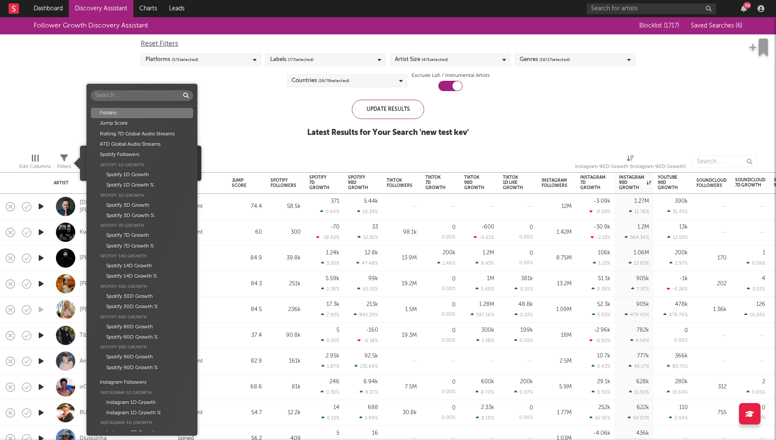
click at [116, 163] on body "Dashboard Discovery Assistant Charts Leads 38 Notifications Settings Mark all a…" at bounding box center [388, 220] width 776 height 440
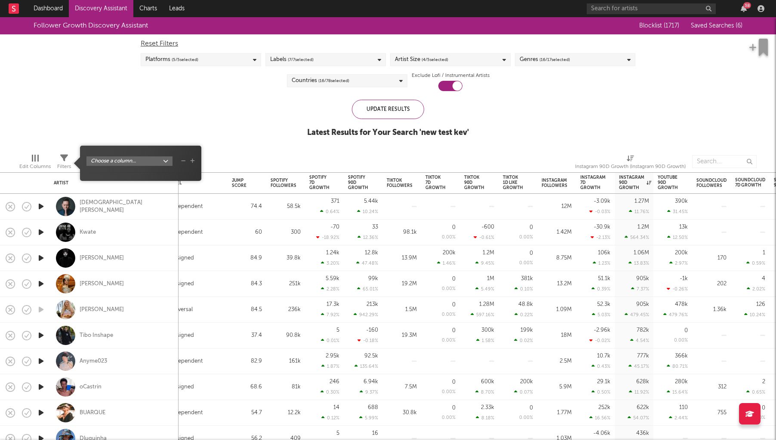
click at [254, 113] on div "Folders Jump Score Rolling 7D Global Audio Streams ATD Global Audio Streams Spo…" at bounding box center [388, 220] width 776 height 440
click at [292, 111] on div "Follower Growth Discovery Assistant Blocklist ( 1717 ) Saved Searches ( 6 ) Res…" at bounding box center [388, 81] width 776 height 129
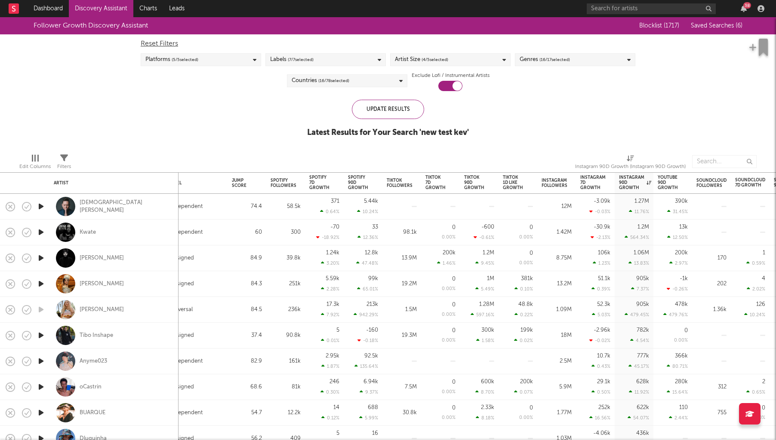
click at [559, 60] on span "( 16 / 17 selected)" at bounding box center [554, 60] width 31 height 10
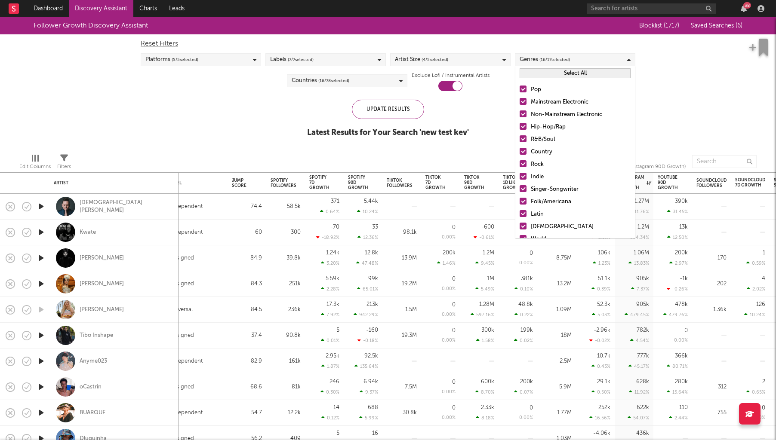
drag, startPoint x: 441, startPoint y: 115, endPoint x: 427, endPoint y: 112, distance: 13.6
click at [440, 115] on div "Update Results Latest Results for Your Search ' new test kev '" at bounding box center [388, 123] width 162 height 47
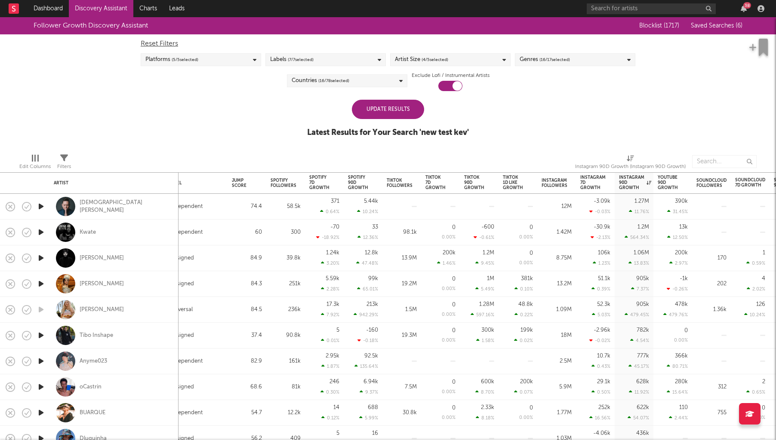
click at [418, 110] on div "Update Results" at bounding box center [388, 109] width 72 height 19
click at [395, 114] on div "Update Results" at bounding box center [388, 109] width 72 height 19
click at [682, 28] on span "Saved Searches ( 6 )" at bounding box center [716, 26] width 52 height 6
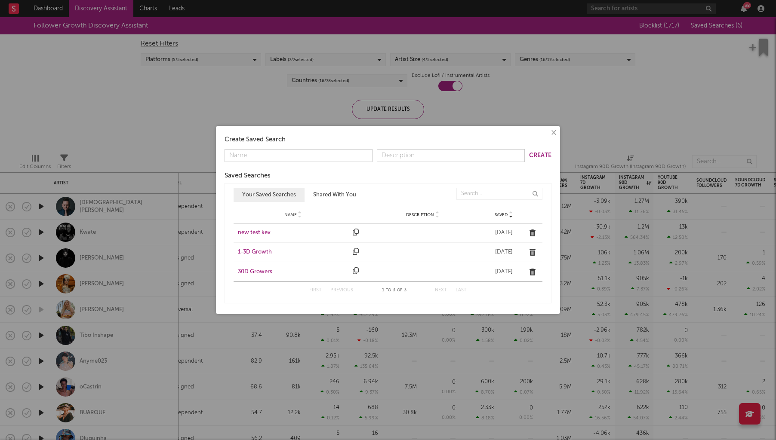
click at [637, 105] on div "× Create Saved Search Create Saved Searches Saved Name Description Saved Your S…" at bounding box center [388, 220] width 776 height 440
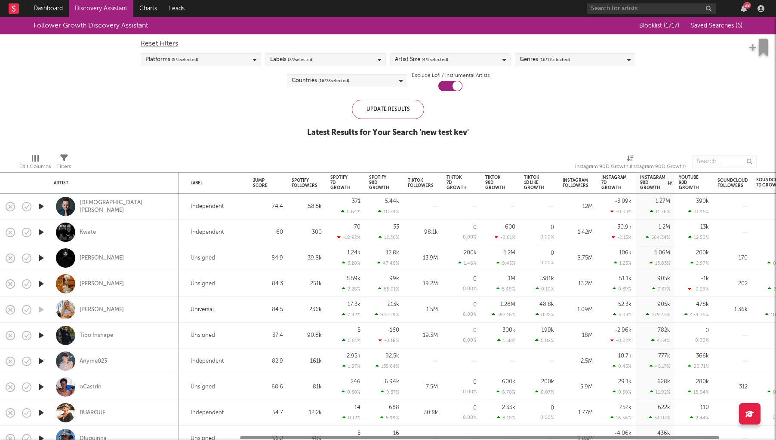
click at [618, 60] on div "Genres ( 16 / 17 selected)" at bounding box center [575, 59] width 120 height 13
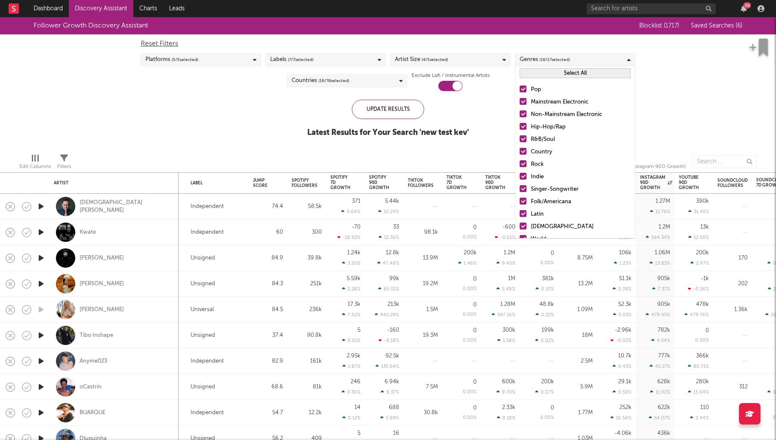
click at [546, 77] on button "Select All" at bounding box center [574, 73] width 111 height 10
click at [546, 77] on button "Deselect All" at bounding box center [574, 73] width 111 height 10
click at [523, 103] on div at bounding box center [522, 101] width 7 height 7
click at [519, 103] on input "Mainstream Electronic" at bounding box center [519, 102] width 0 height 10
click at [523, 117] on div at bounding box center [522, 113] width 7 height 7
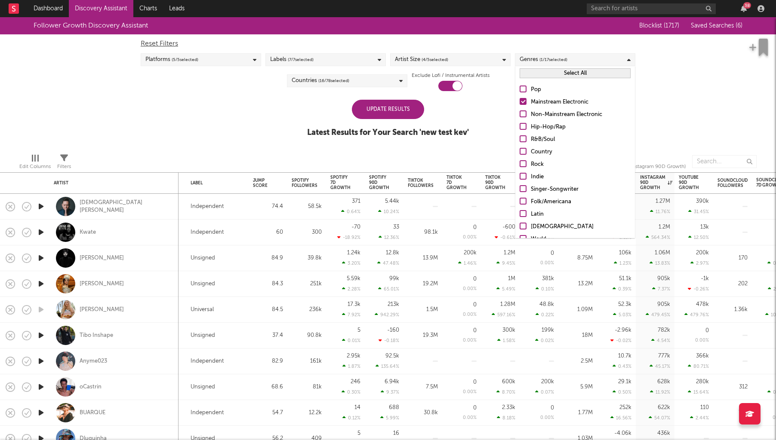
click at [519, 117] on input "Non-Mainstream Electronic" at bounding box center [519, 115] width 0 height 10
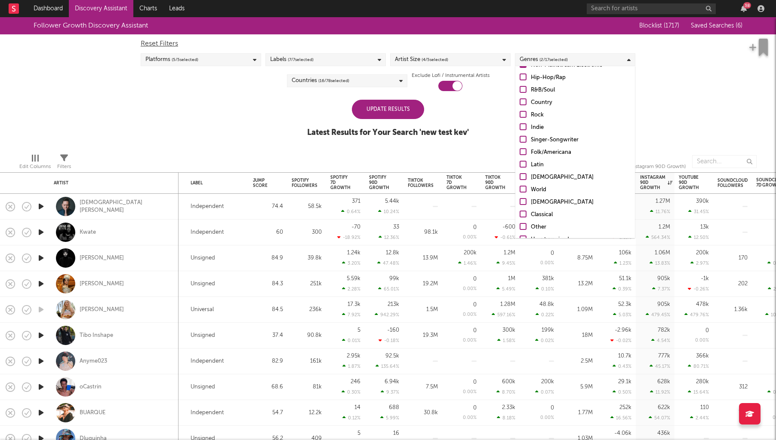
scroll to position [61, 0]
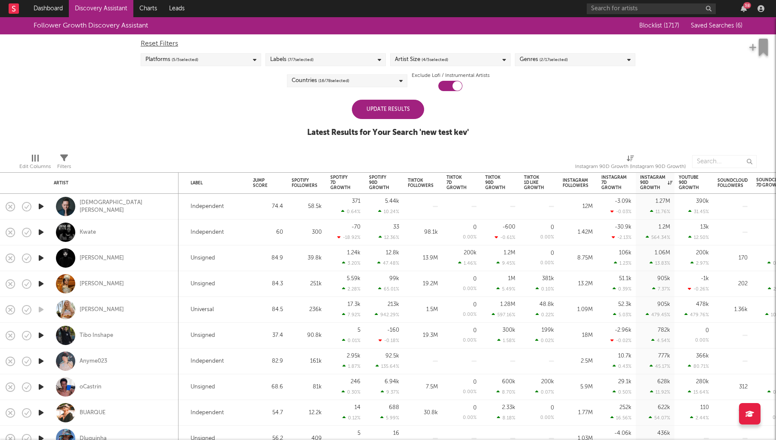
click at [394, 112] on div "Update Results" at bounding box center [388, 109] width 72 height 19
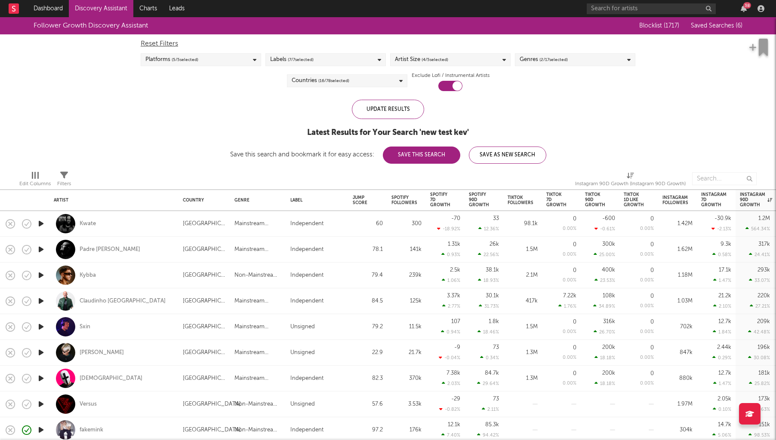
click at [510, 160] on button "Save As New Search" at bounding box center [507, 155] width 77 height 17
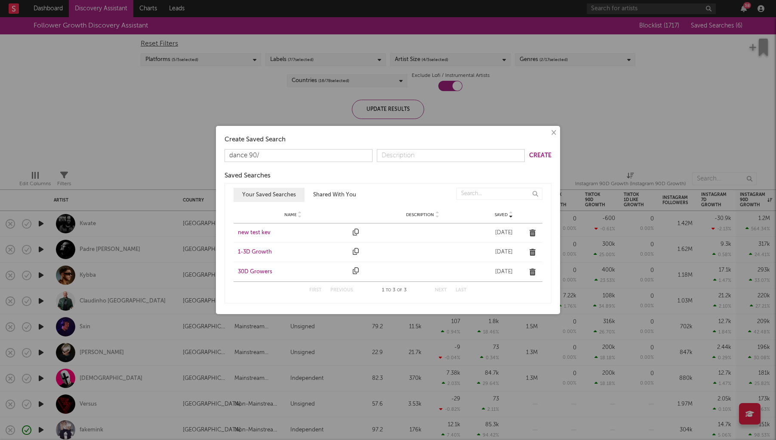
type input "dance 90/7"
click at [535, 153] on button "Create" at bounding box center [540, 156] width 22 height 6
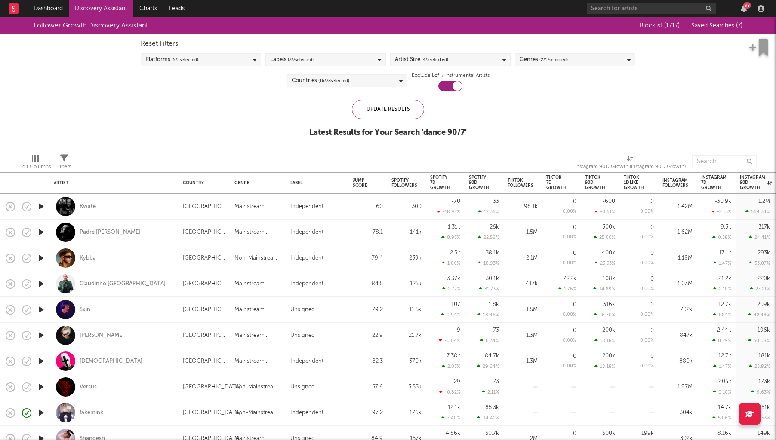
click at [72, 118] on div "Follower Growth Discovery Assistant Blocklist ( 1717 ) Saved Searches ( 7 ) Res…" at bounding box center [388, 81] width 776 height 129
click at [682, 10] on icon "button" at bounding box center [743, 8] width 6 height 7
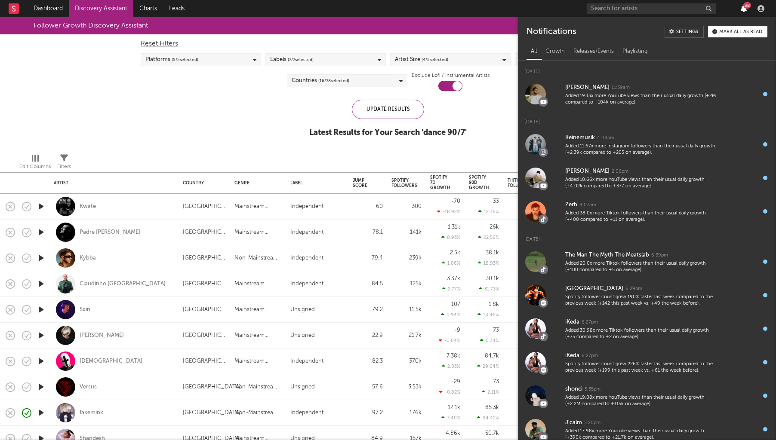
click at [682, 8] on icon "button" at bounding box center [743, 8] width 6 height 7
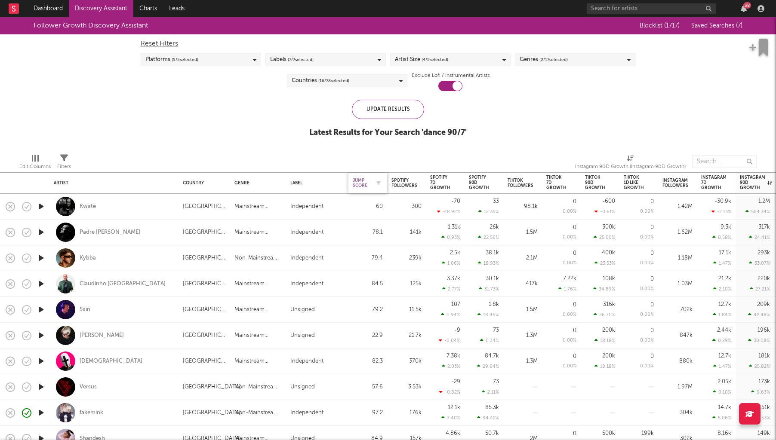
click at [361, 181] on div "Jump Score" at bounding box center [361, 183] width 17 height 10
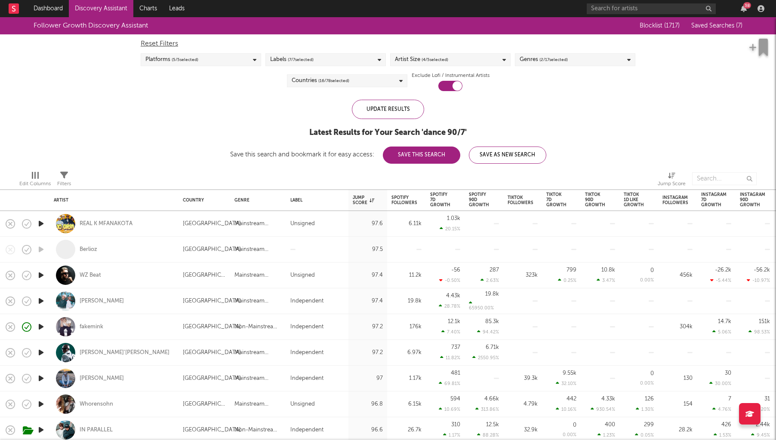
click at [41, 224] on icon "button" at bounding box center [41, 223] width 9 height 11
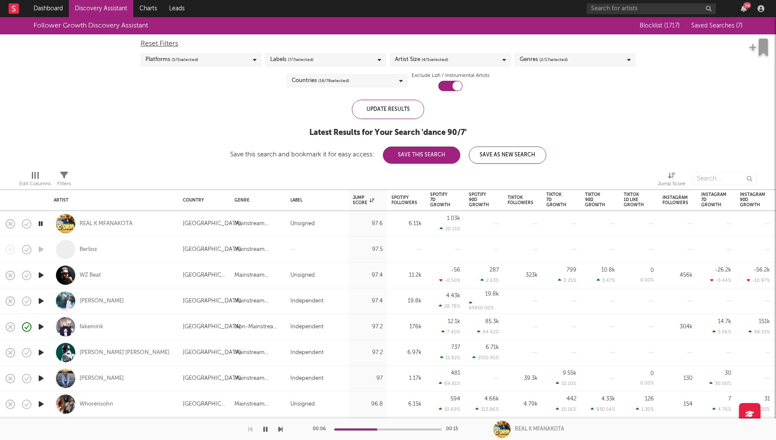
click at [267, 368] on icon "button" at bounding box center [265, 429] width 4 height 7
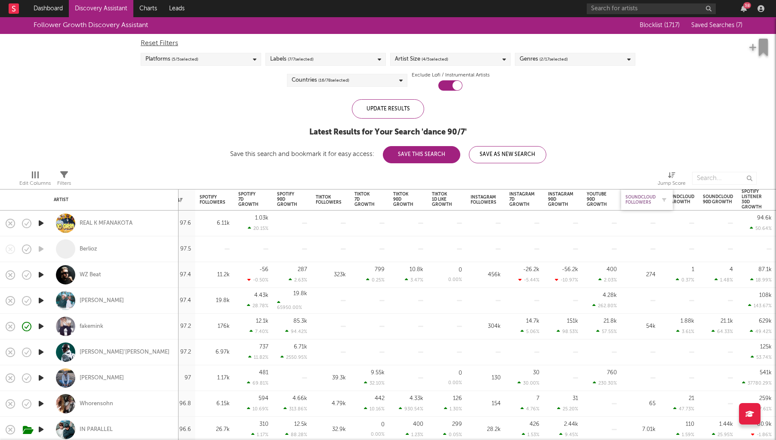
click at [649, 203] on div "Soundcloud Followers" at bounding box center [640, 200] width 30 height 10
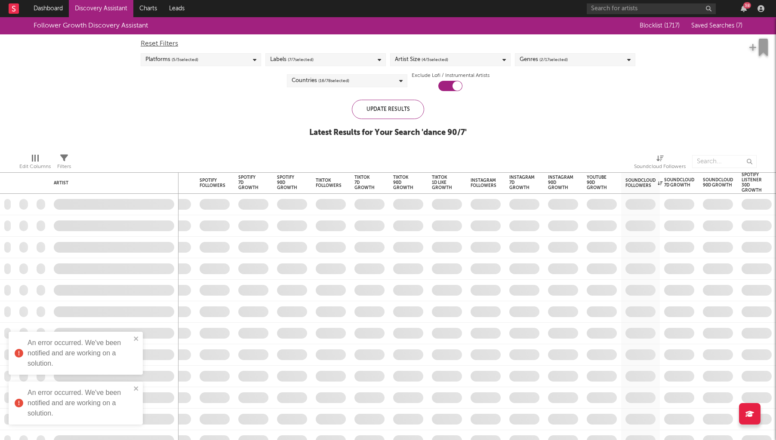
click at [682, 10] on div "38" at bounding box center [743, 8] width 13 height 7
click at [682, 9] on icon "button" at bounding box center [743, 8] width 6 height 7
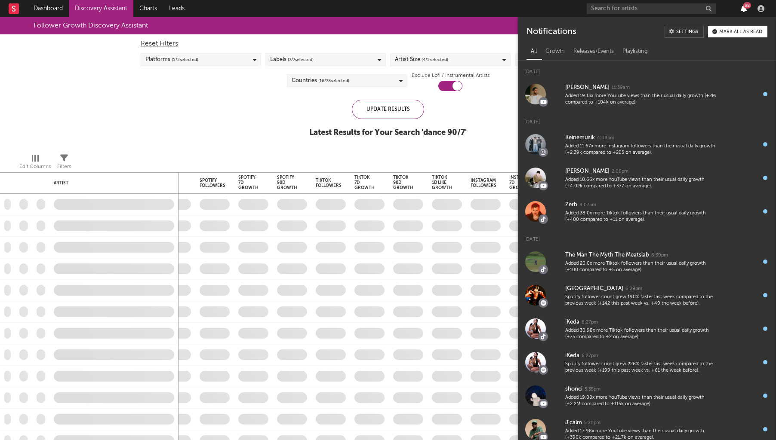
click at [682, 9] on icon "button" at bounding box center [743, 8] width 6 height 7
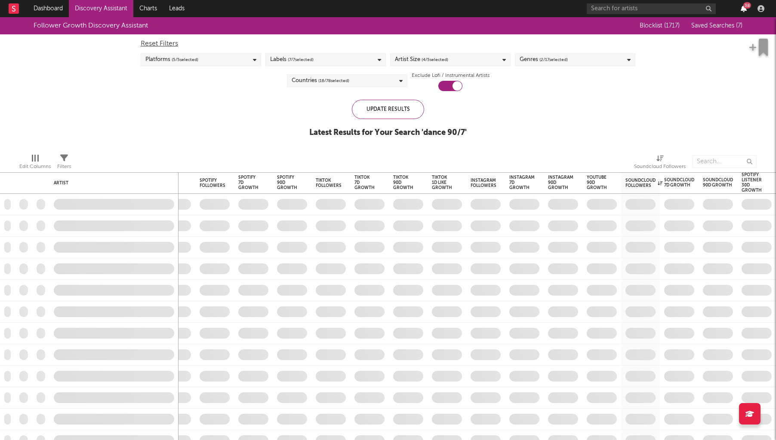
click at [682, 10] on icon "button" at bounding box center [743, 8] width 6 height 7
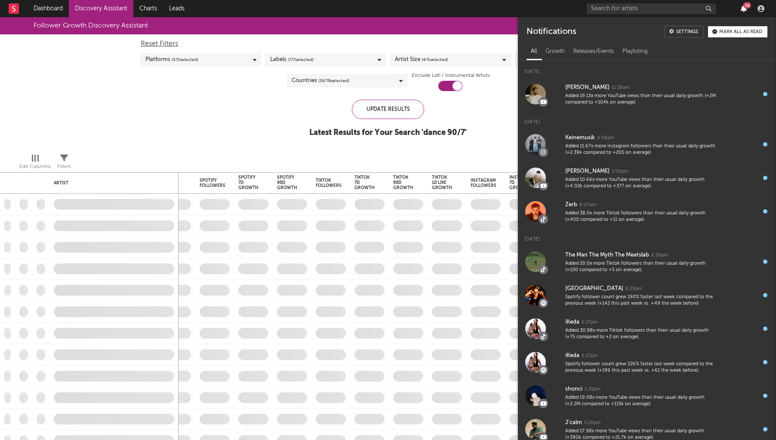
click at [682, 10] on icon "button" at bounding box center [743, 8] width 6 height 7
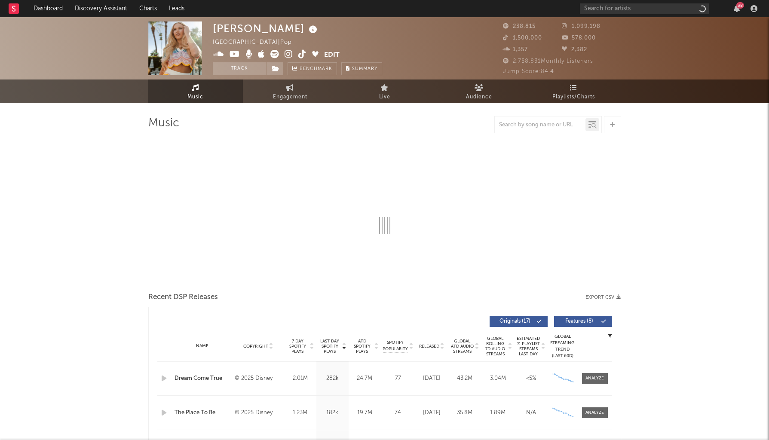
select select "6m"
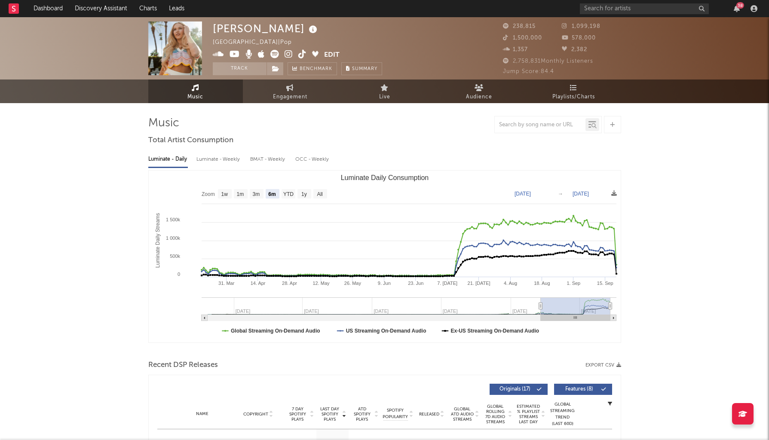
click at [288, 55] on icon at bounding box center [289, 54] width 8 height 9
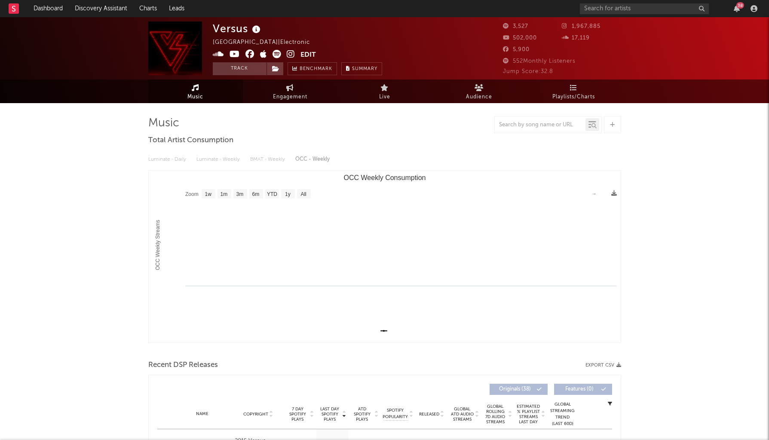
select select "1w"
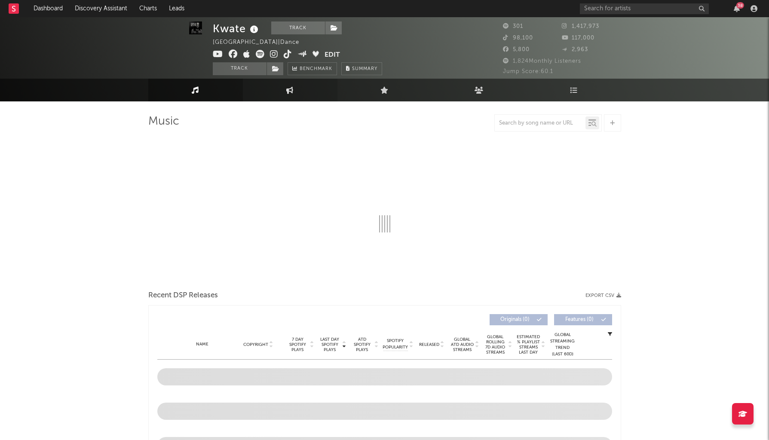
click at [307, 95] on link "Engagement" at bounding box center [290, 90] width 95 height 23
select select "1w"
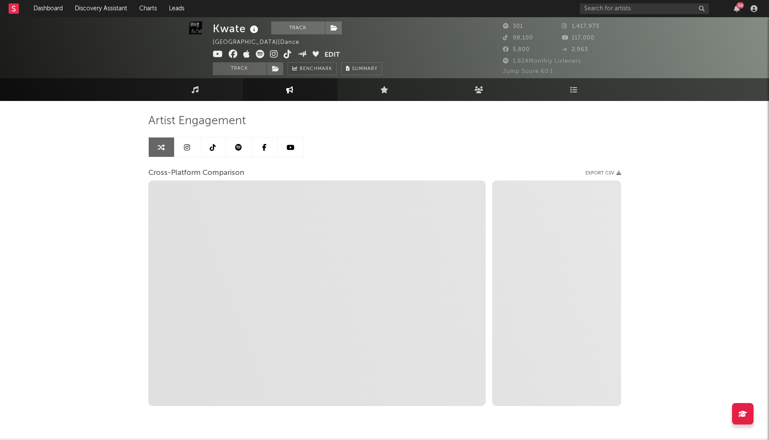
scroll to position [0, 0]
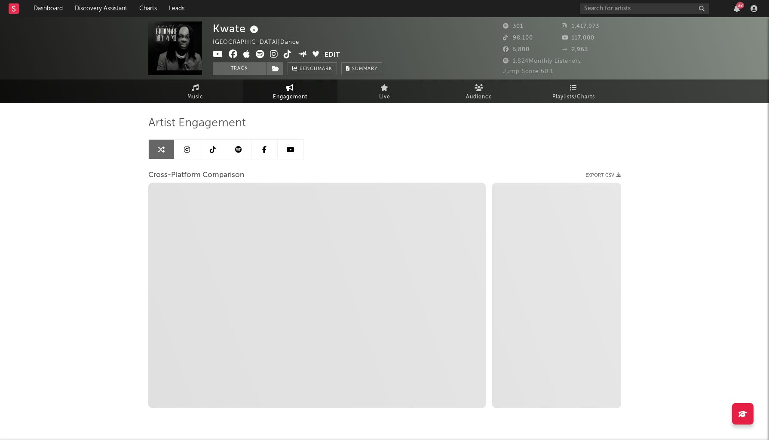
click at [274, 52] on icon at bounding box center [274, 54] width 8 height 9
select select "1m"
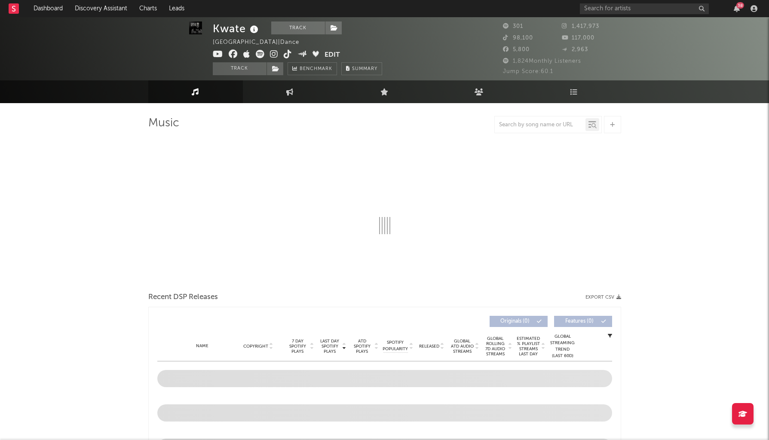
scroll to position [2, 0]
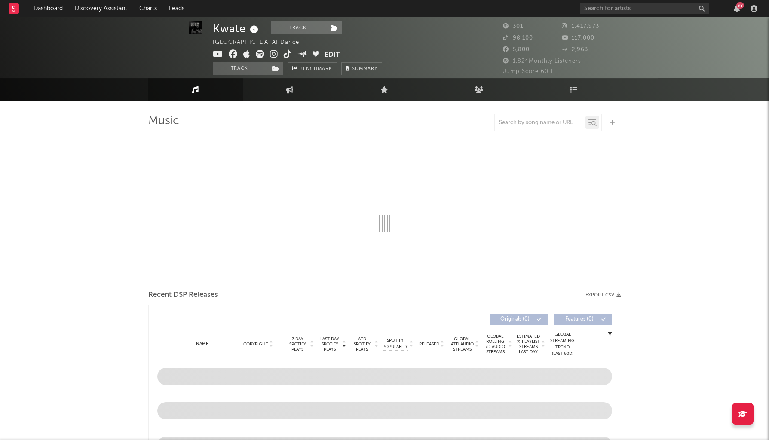
select select "6m"
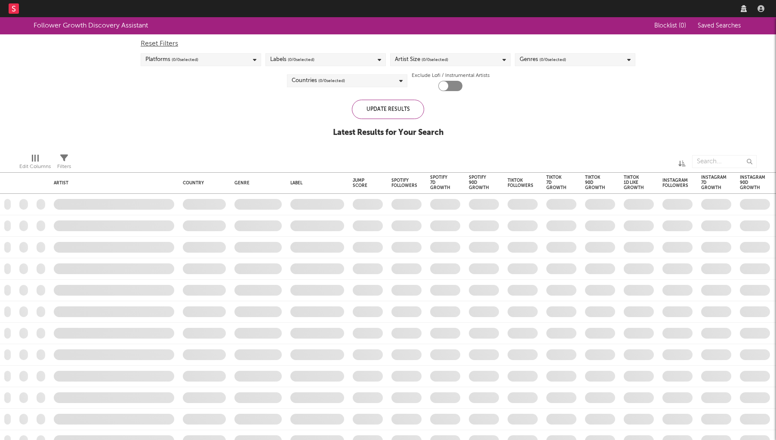
checkbox input "true"
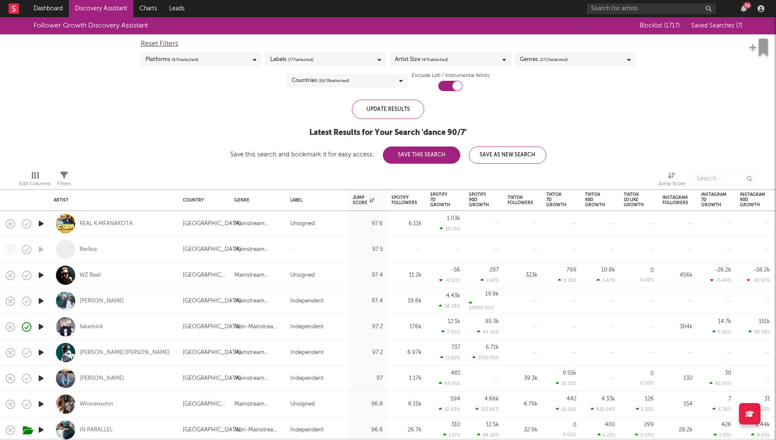
click at [580, 55] on div "Genres ( 2 / 17 selected)" at bounding box center [575, 59] width 120 height 13
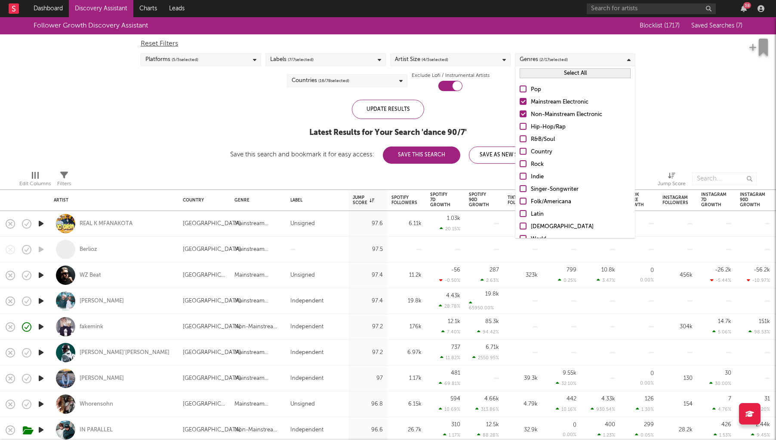
click at [141, 131] on div "Follower Growth Discovery Assistant Blocklist ( 1717 ) Saved Searches ( 7 ) Res…" at bounding box center [388, 90] width 776 height 147
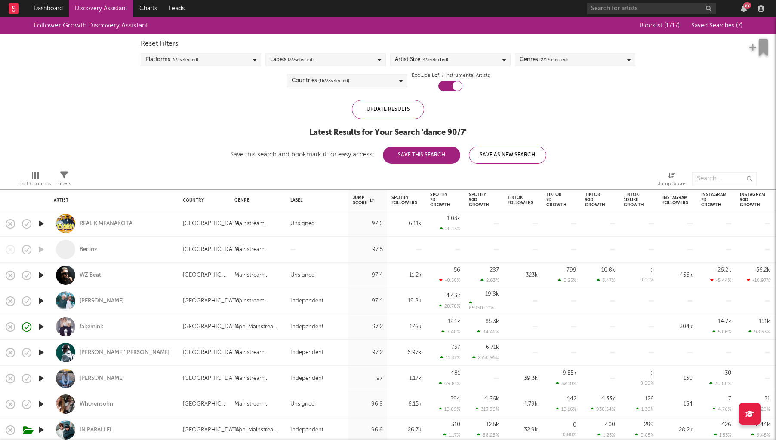
click at [40, 222] on icon "button" at bounding box center [41, 223] width 9 height 11
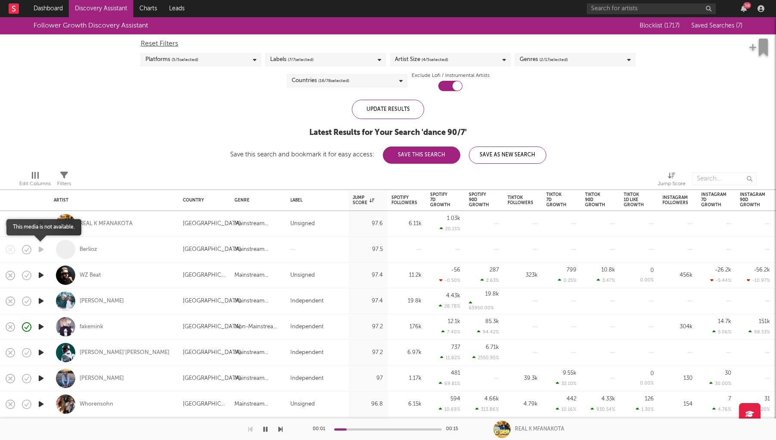
click at [40, 249] on icon "button" at bounding box center [41, 249] width 9 height 11
click at [44, 277] on icon "button" at bounding box center [41, 275] width 9 height 11
click at [42, 301] on icon "button" at bounding box center [41, 301] width 9 height 11
click at [41, 328] on icon "button" at bounding box center [41, 327] width 9 height 11
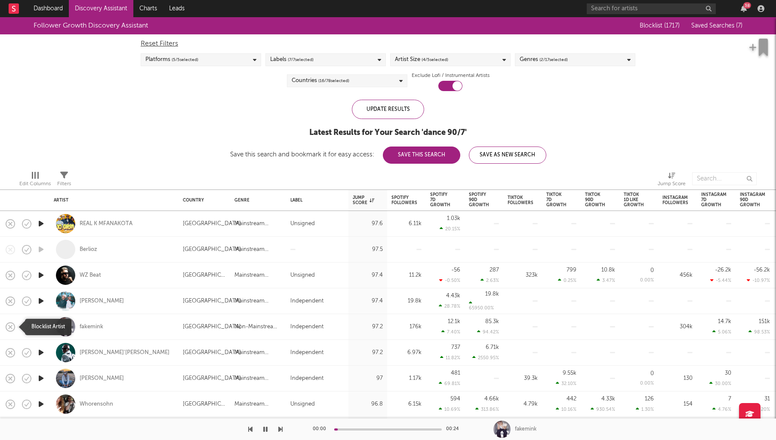
click at [11, 325] on rect "button" at bounding box center [10, 326] width 3 height 3
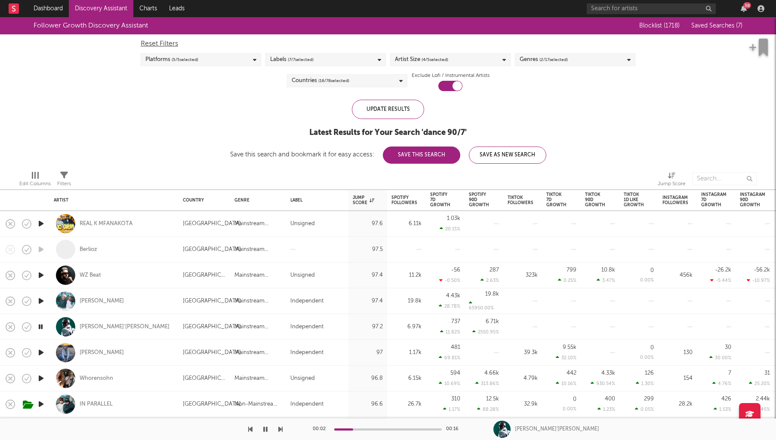
click at [42, 353] on icon "button" at bounding box center [41, 352] width 9 height 11
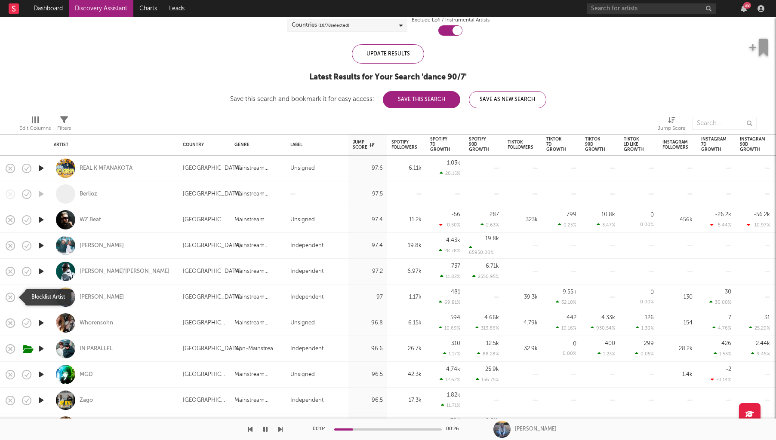
click at [9, 300] on icon "button" at bounding box center [10, 297] width 12 height 12
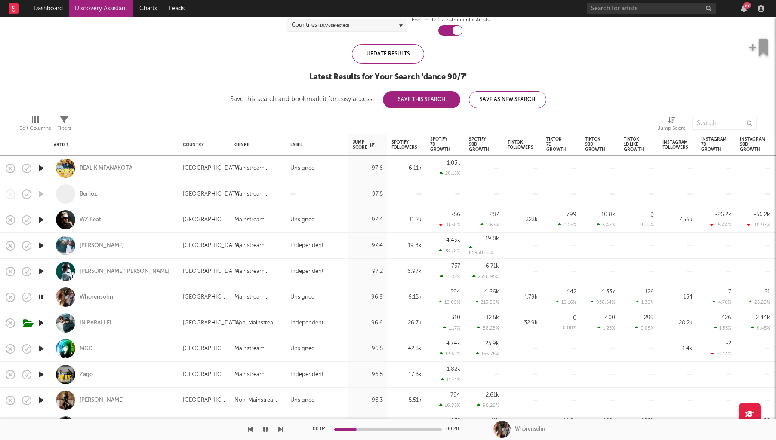
click at [44, 324] on icon "button" at bounding box center [41, 323] width 9 height 11
click at [9, 322] on icon "button" at bounding box center [10, 323] width 12 height 12
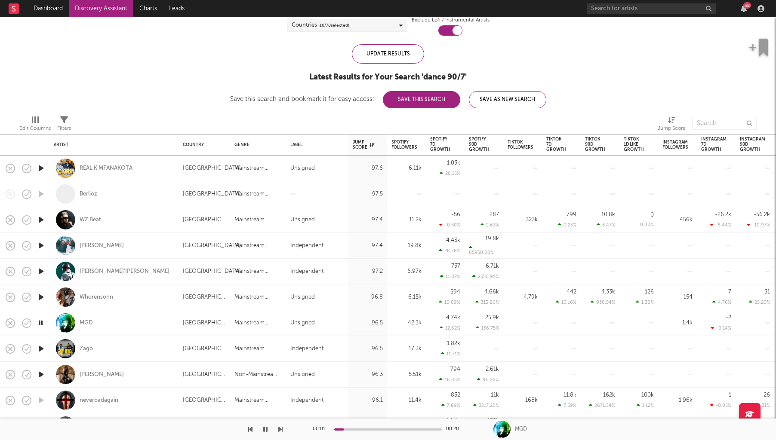
click at [39, 345] on icon "button" at bounding box center [41, 349] width 9 height 11
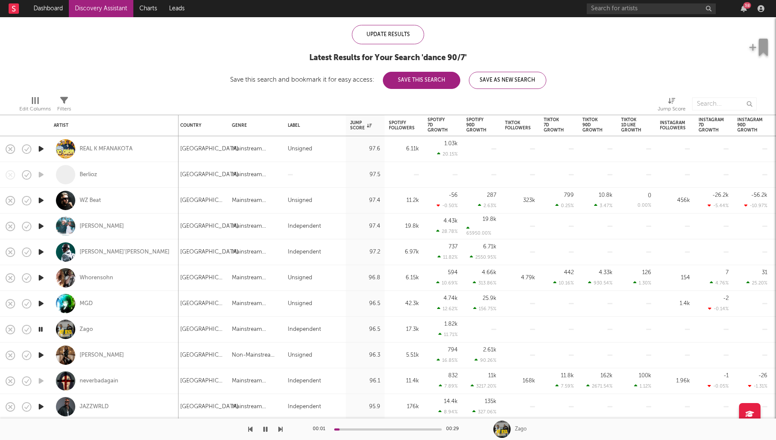
click at [43, 353] on icon "button" at bounding box center [41, 355] width 9 height 11
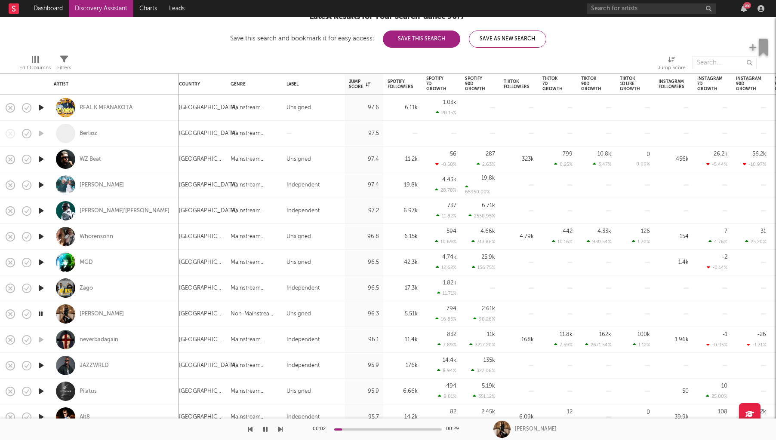
drag, startPoint x: 364, startPoint y: 429, endPoint x: 219, endPoint y: 403, distance: 147.2
click at [364, 429] on div at bounding box center [387, 430] width 107 height 2
click at [39, 364] on icon "button" at bounding box center [41, 365] width 9 height 11
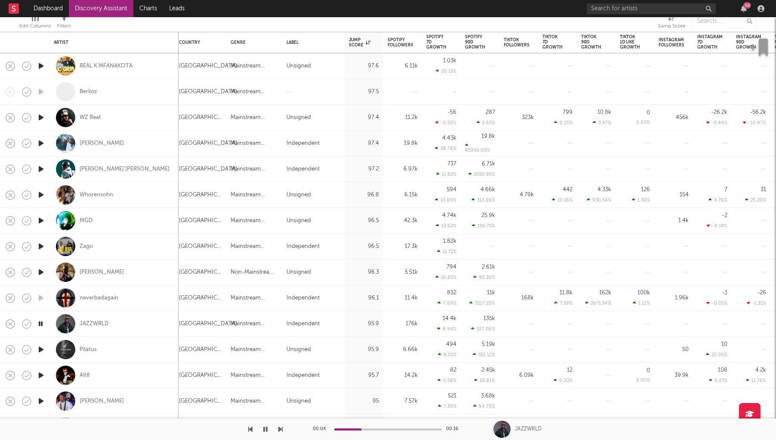
click at [40, 349] on icon "button" at bounding box center [41, 349] width 9 height 11
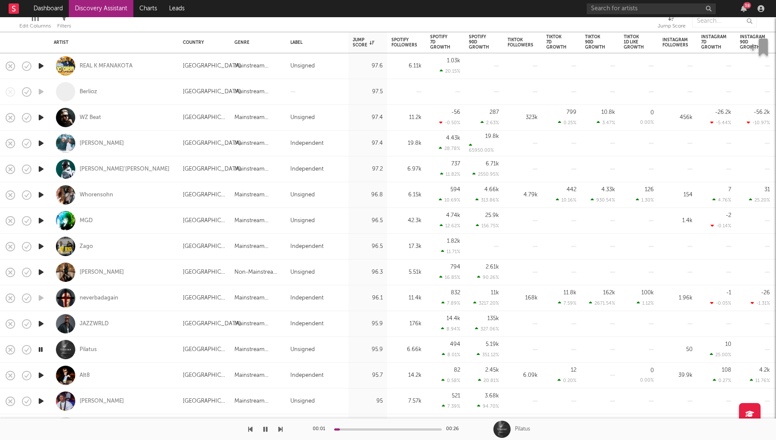
click at [41, 375] on icon "button" at bounding box center [41, 375] width 9 height 11
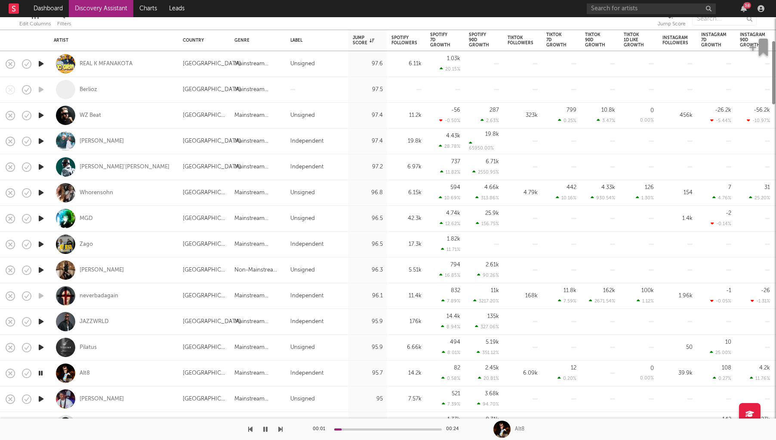
click at [44, 401] on icon "button" at bounding box center [41, 399] width 9 height 11
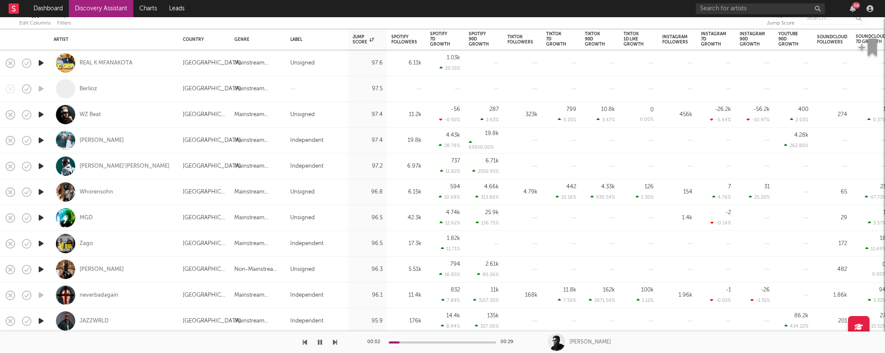
click at [305, 345] on icon "button" at bounding box center [305, 342] width 4 height 7
drag, startPoint x: 599, startPoint y: 344, endPoint x: 570, endPoint y: 344, distance: 29.7
click at [570, 344] on div "[PERSON_NAME]" at bounding box center [727, 342] width 316 height 8
copy div "[PERSON_NAME]"
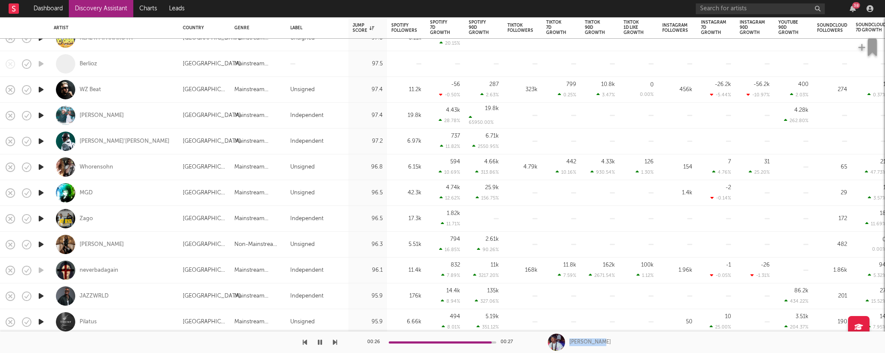
click at [611, 341] on div "[PERSON_NAME]" at bounding box center [727, 342] width 316 height 8
click at [40, 323] on icon "button" at bounding box center [41, 321] width 9 height 11
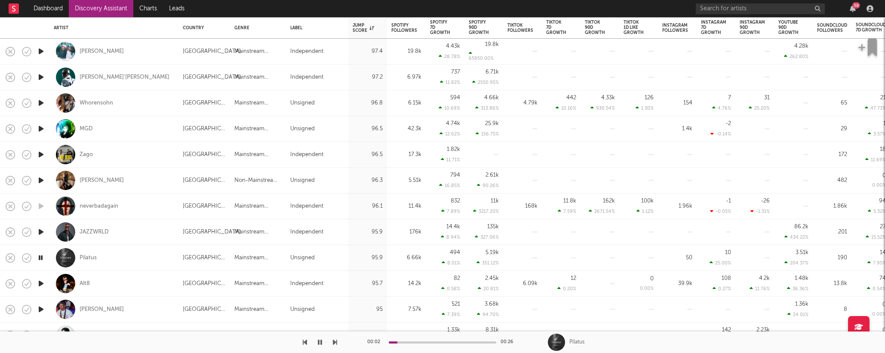
click at [41, 310] on icon "button" at bounding box center [41, 309] width 9 height 11
click at [98, 307] on div "Dj Starkeed" at bounding box center [102, 310] width 44 height 8
click at [318, 341] on icon "button" at bounding box center [320, 342] width 4 height 7
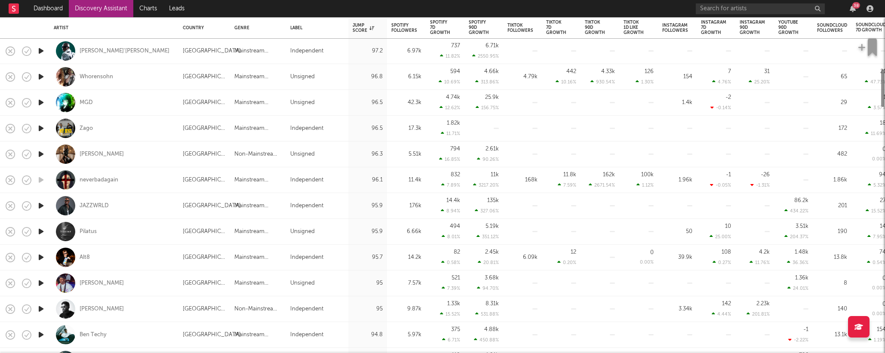
click at [41, 310] on icon "button" at bounding box center [41, 309] width 9 height 11
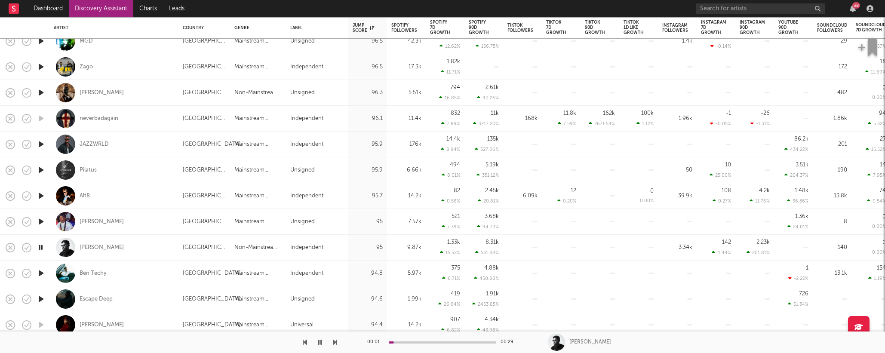
click at [40, 273] on icon "button" at bounding box center [41, 273] width 9 height 11
click at [42, 301] on icon "button" at bounding box center [41, 299] width 9 height 11
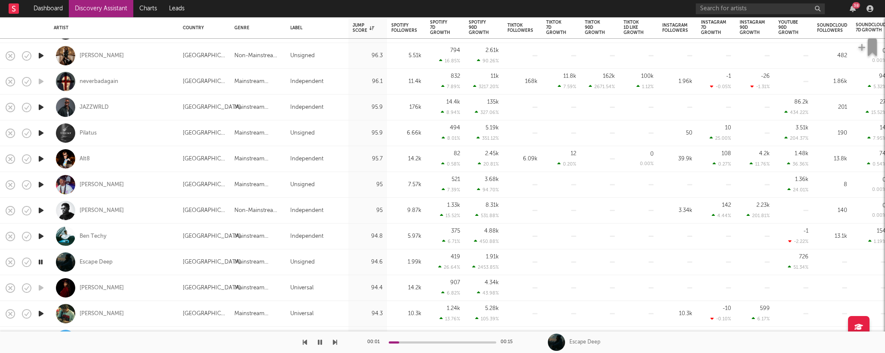
click at [40, 315] on icon "button" at bounding box center [41, 313] width 9 height 11
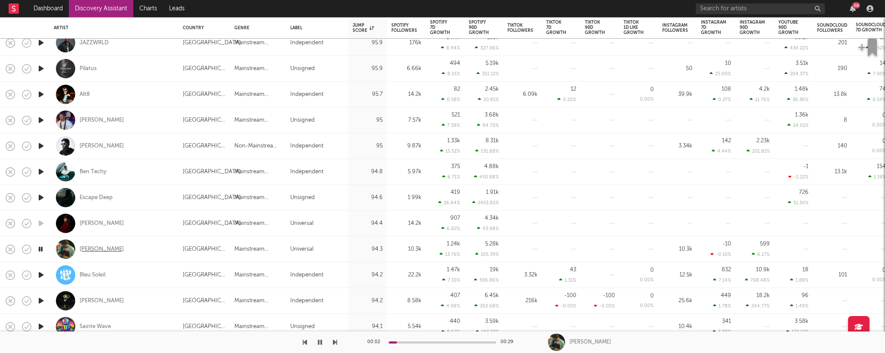
click at [92, 249] on div "Maurin" at bounding box center [102, 249] width 44 height 8
drag, startPoint x: 321, startPoint y: 341, endPoint x: 259, endPoint y: 331, distance: 62.2
click at [321, 341] on icon "button" at bounding box center [320, 342] width 4 height 7
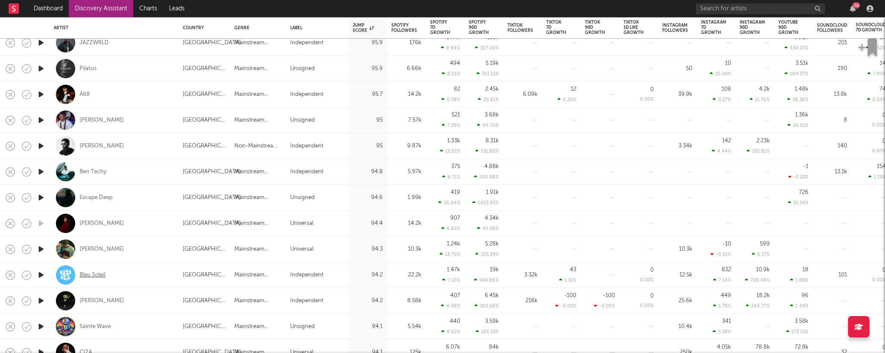
click at [96, 275] on div "Bleu Soleil" at bounding box center [93, 275] width 26 height 8
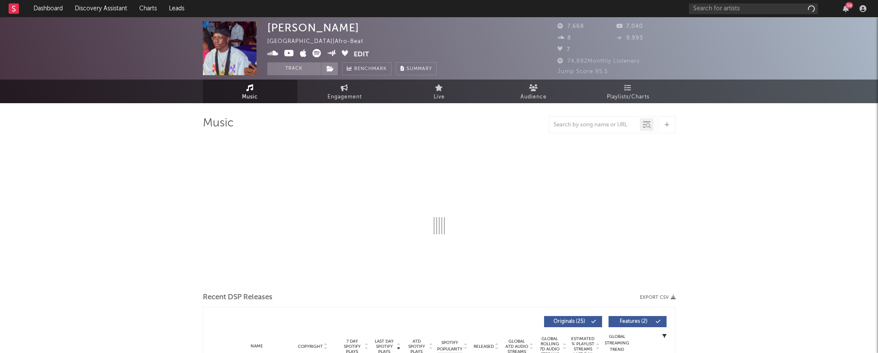
select select "6m"
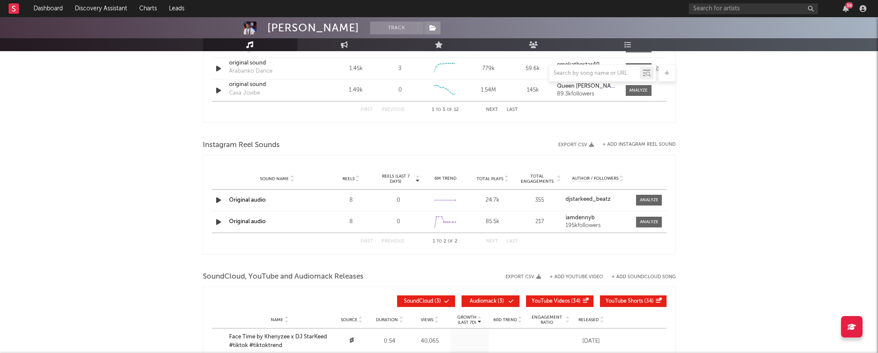
scroll to position [899, 0]
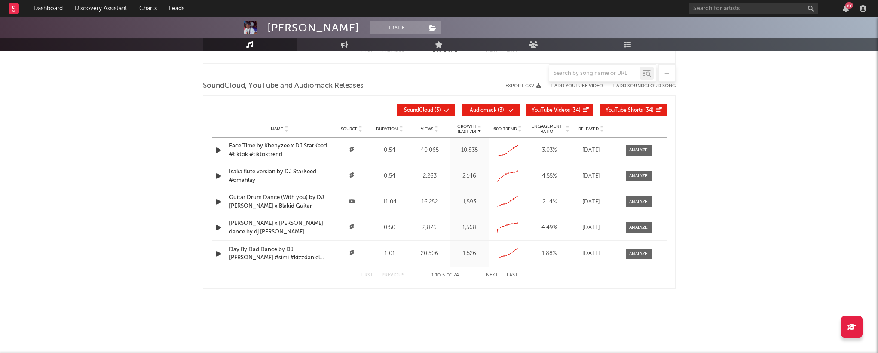
click at [290, 147] on div "Face Time by Khenyzee x DJ StarKeed #tiktok #tiktoktrend" at bounding box center [279, 150] width 101 height 17
click at [846, 8] on icon "button" at bounding box center [846, 8] width 6 height 7
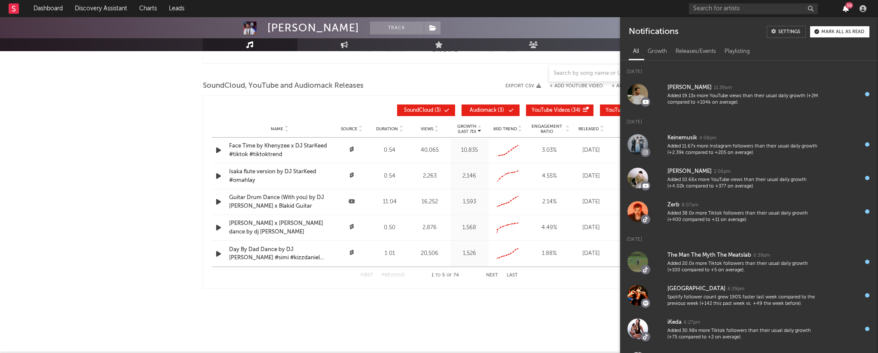
click at [846, 8] on icon "button" at bounding box center [846, 8] width 6 height 7
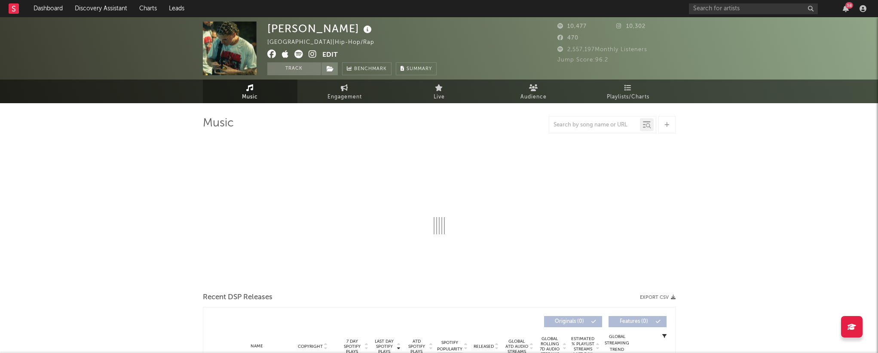
select select "6m"
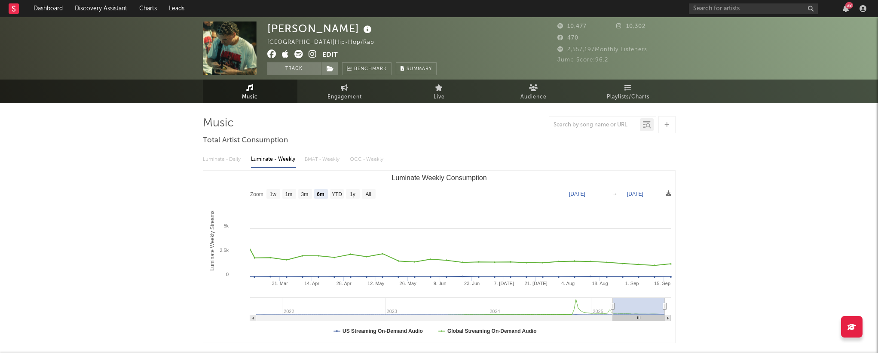
click at [310, 53] on icon at bounding box center [313, 54] width 8 height 9
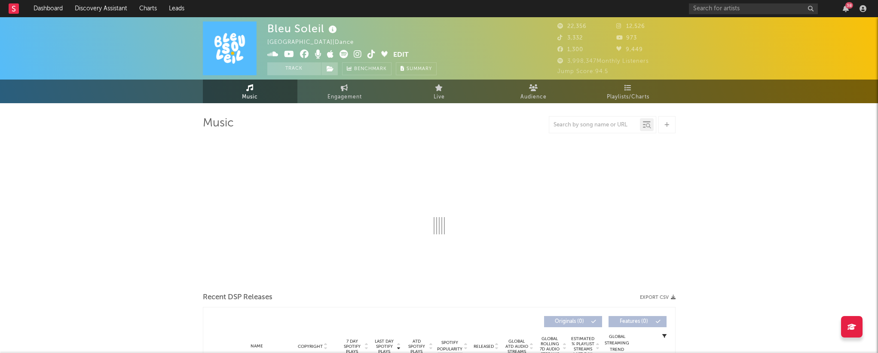
select select "1w"
